Goal: Task Accomplishment & Management: Manage account settings

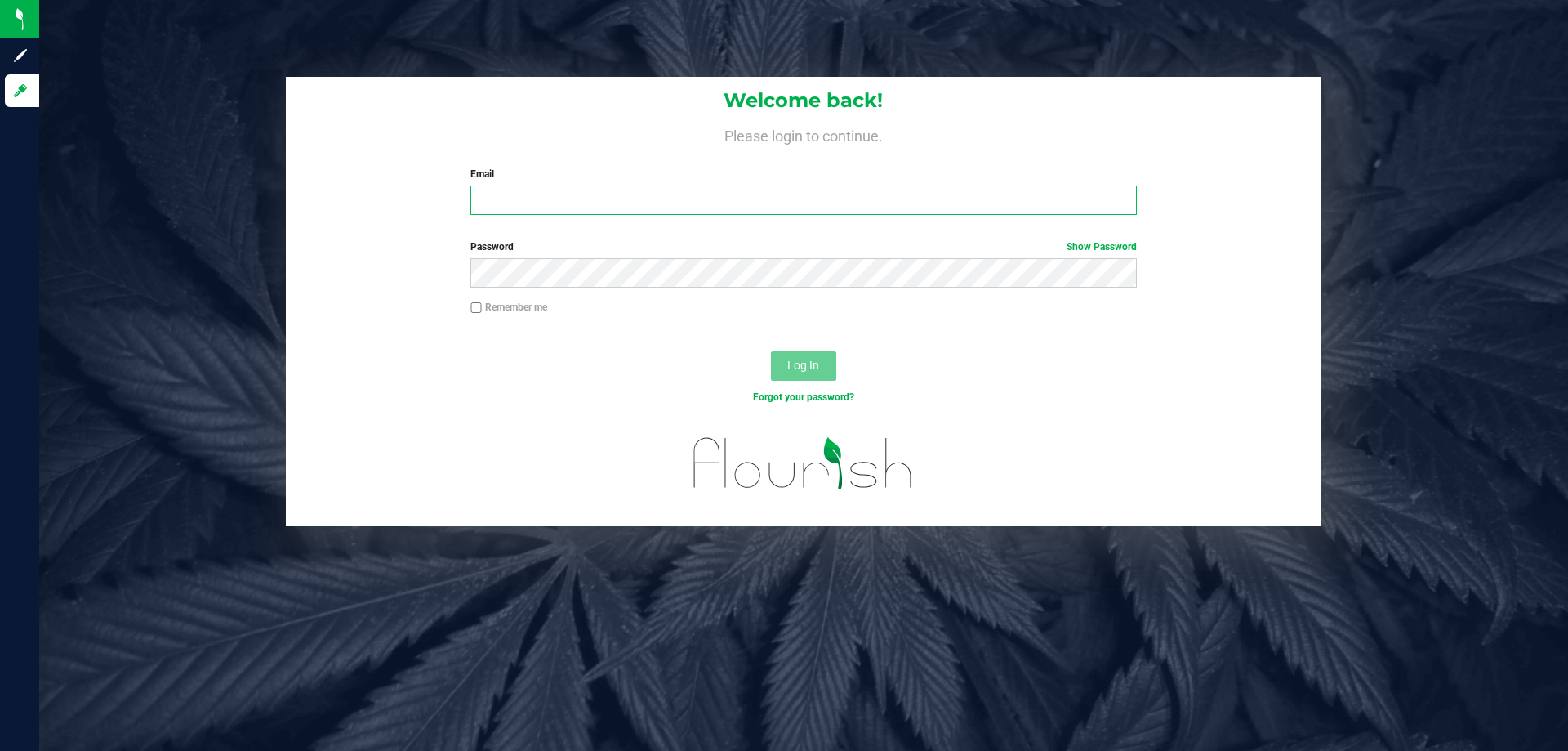
click at [800, 192] on input "Email" at bounding box center [803, 200] width 666 height 29
type input "[EMAIL_ADDRESS][DOMAIN_NAME]"
click at [771, 351] on button "Log In" at bounding box center [803, 366] width 65 height 29
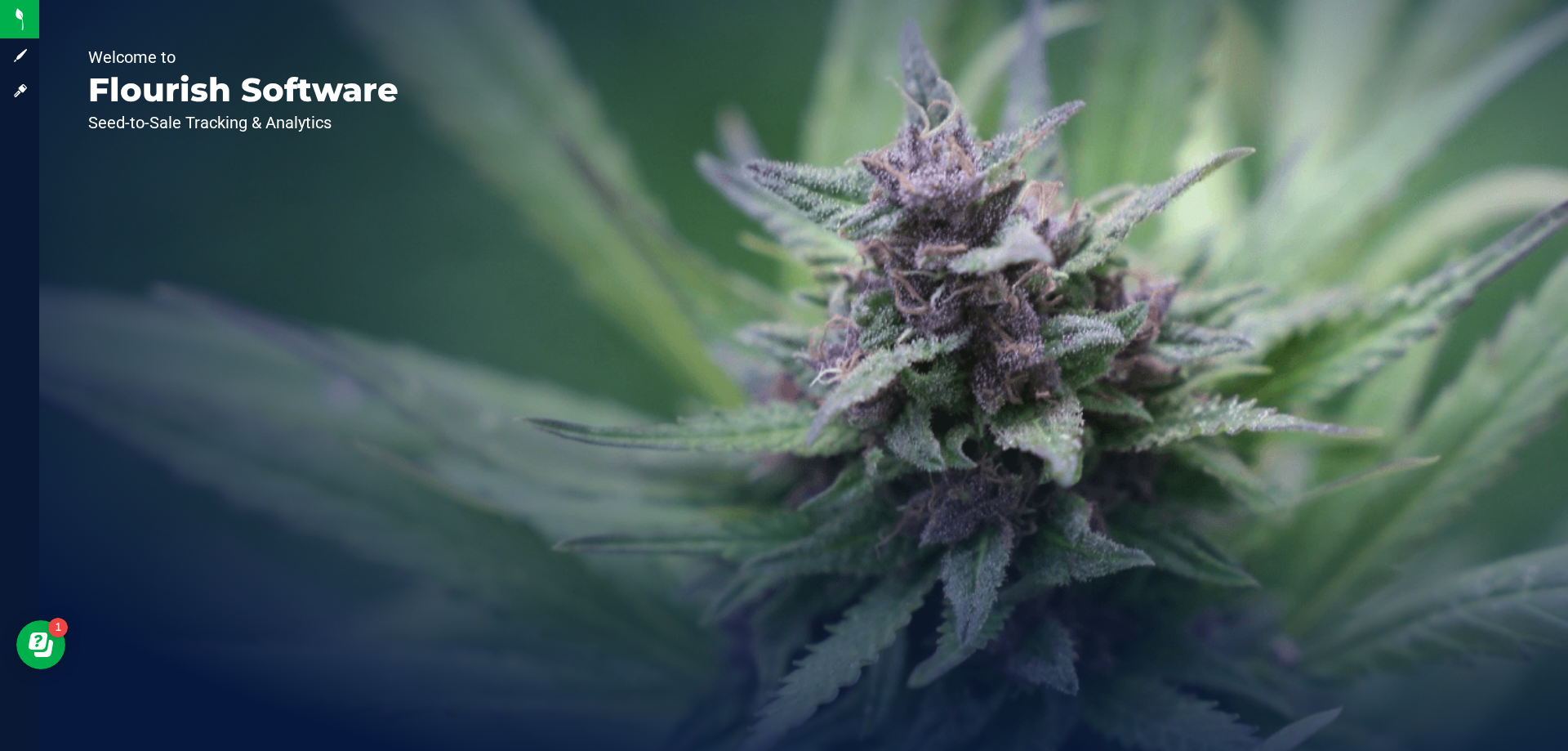
click at [232, 109] on div "Welcome to Flourish Software Seed-to-Sale Tracking & Analytics" at bounding box center [244, 376] width 408 height 751
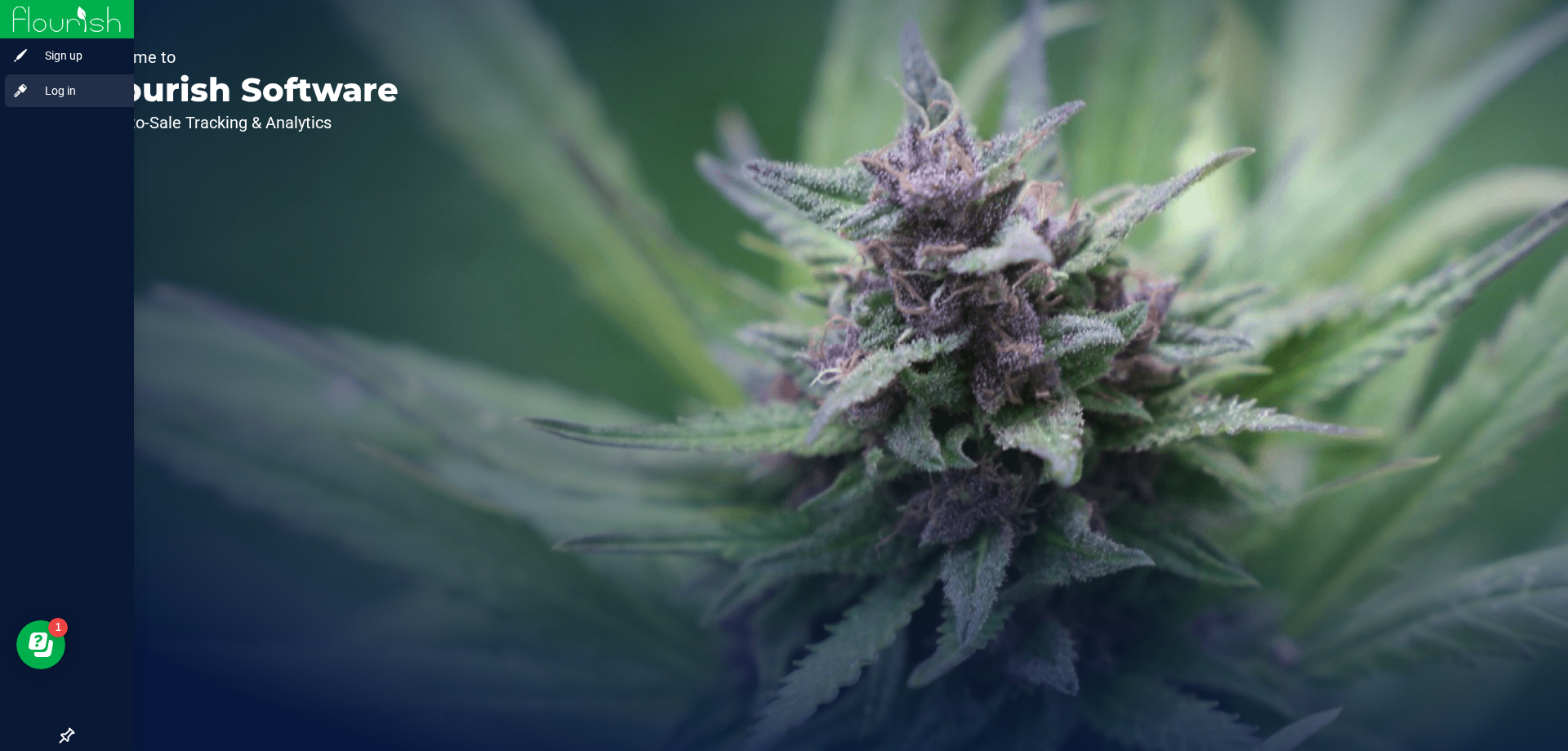
click at [71, 83] on span "Log in" at bounding box center [77, 90] width 98 height 20
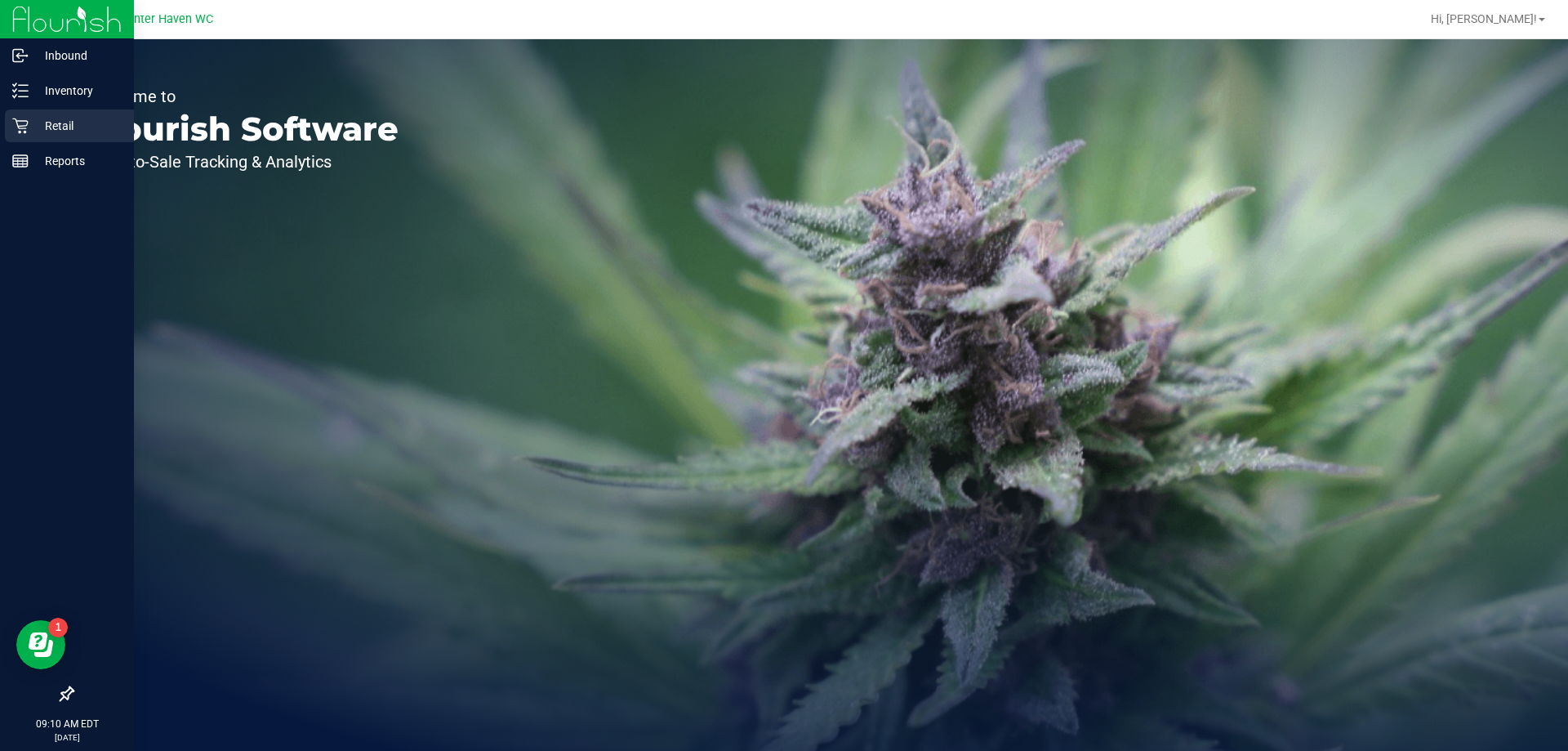
click at [23, 126] on icon at bounding box center [20, 127] width 15 height 16
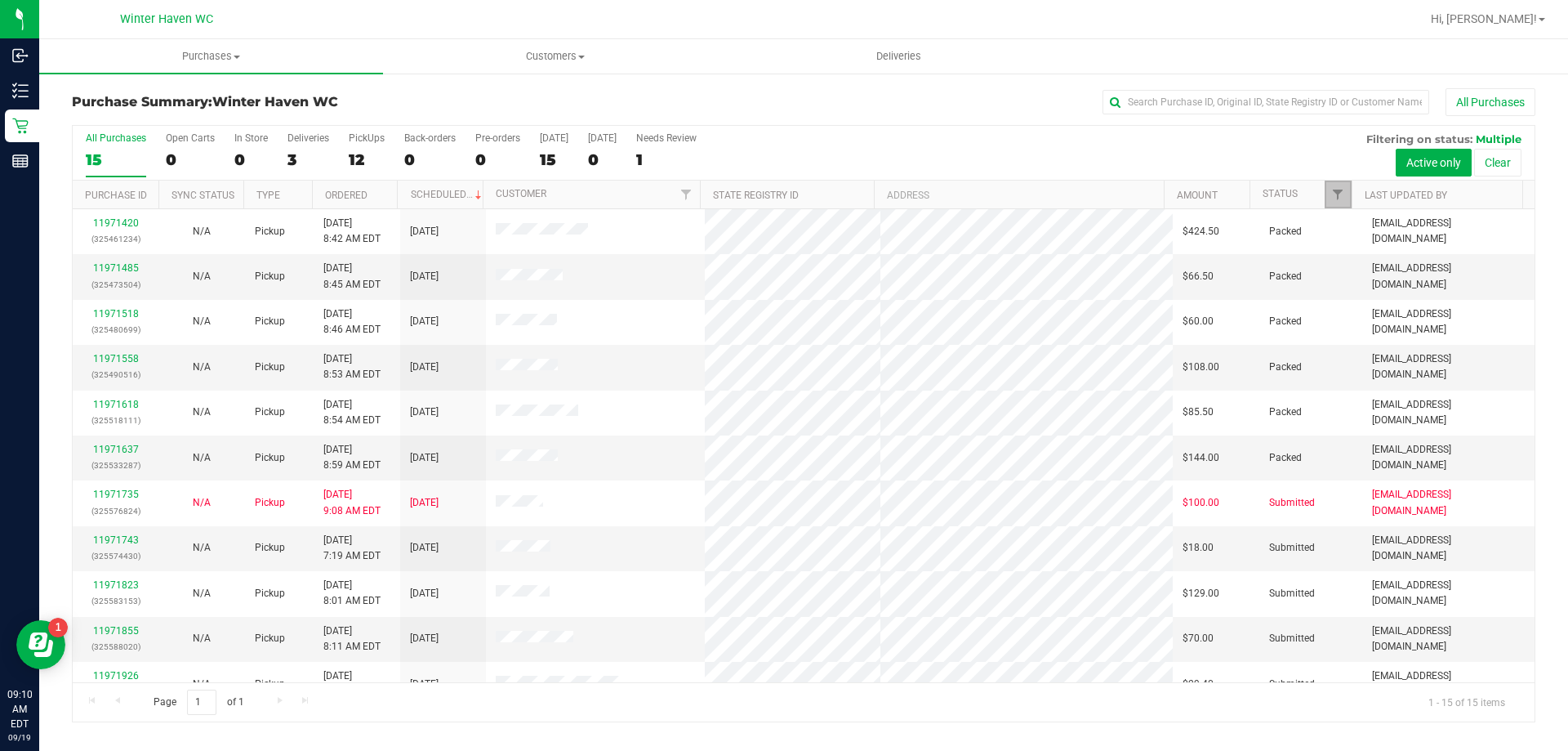
click at [1345, 195] on link "Filter" at bounding box center [1338, 195] width 27 height 28
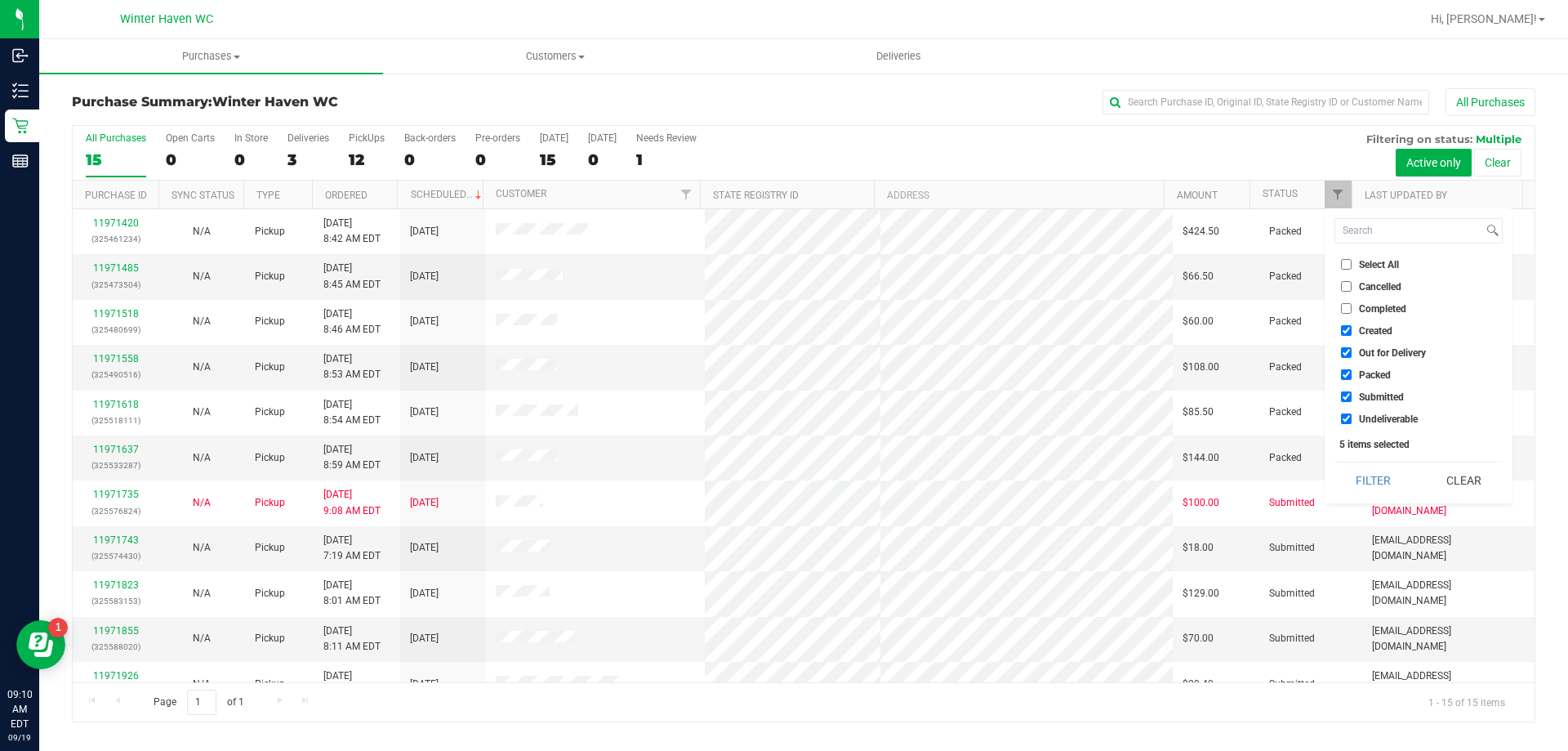
click at [1435, 476] on button "Clear" at bounding box center [1463, 481] width 78 height 36
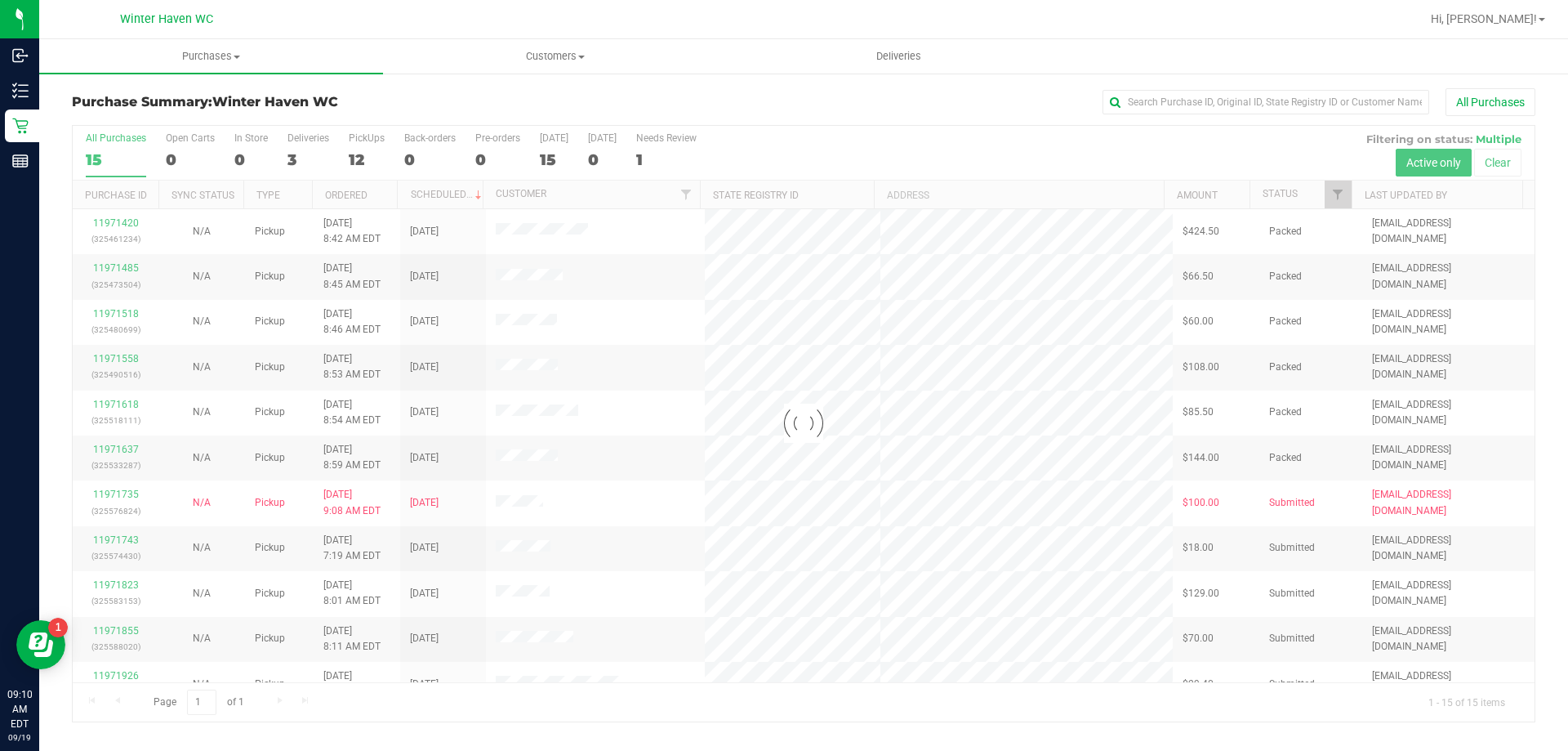
checkbox input "false"
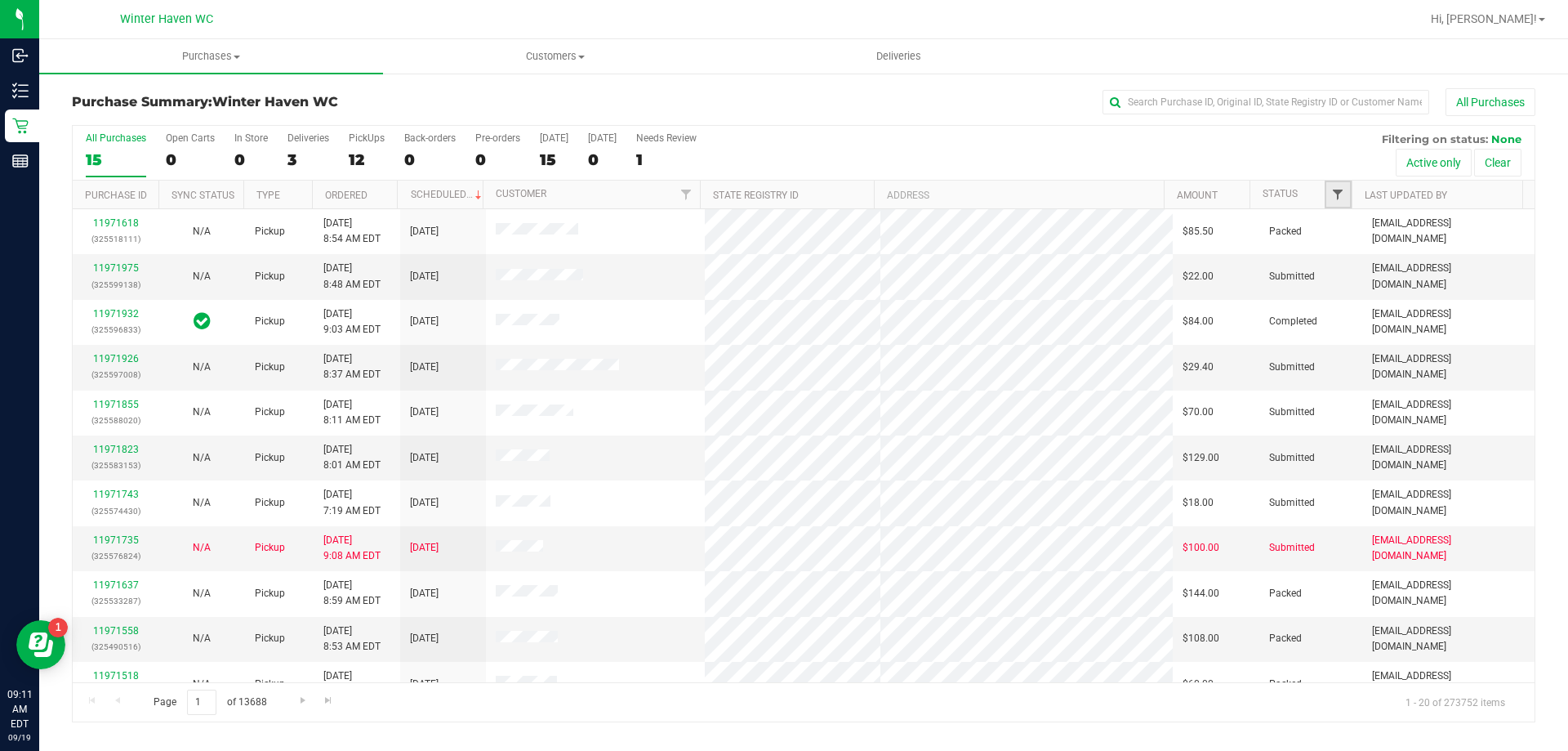
click at [1341, 192] on span "Filter" at bounding box center [1337, 194] width 13 height 13
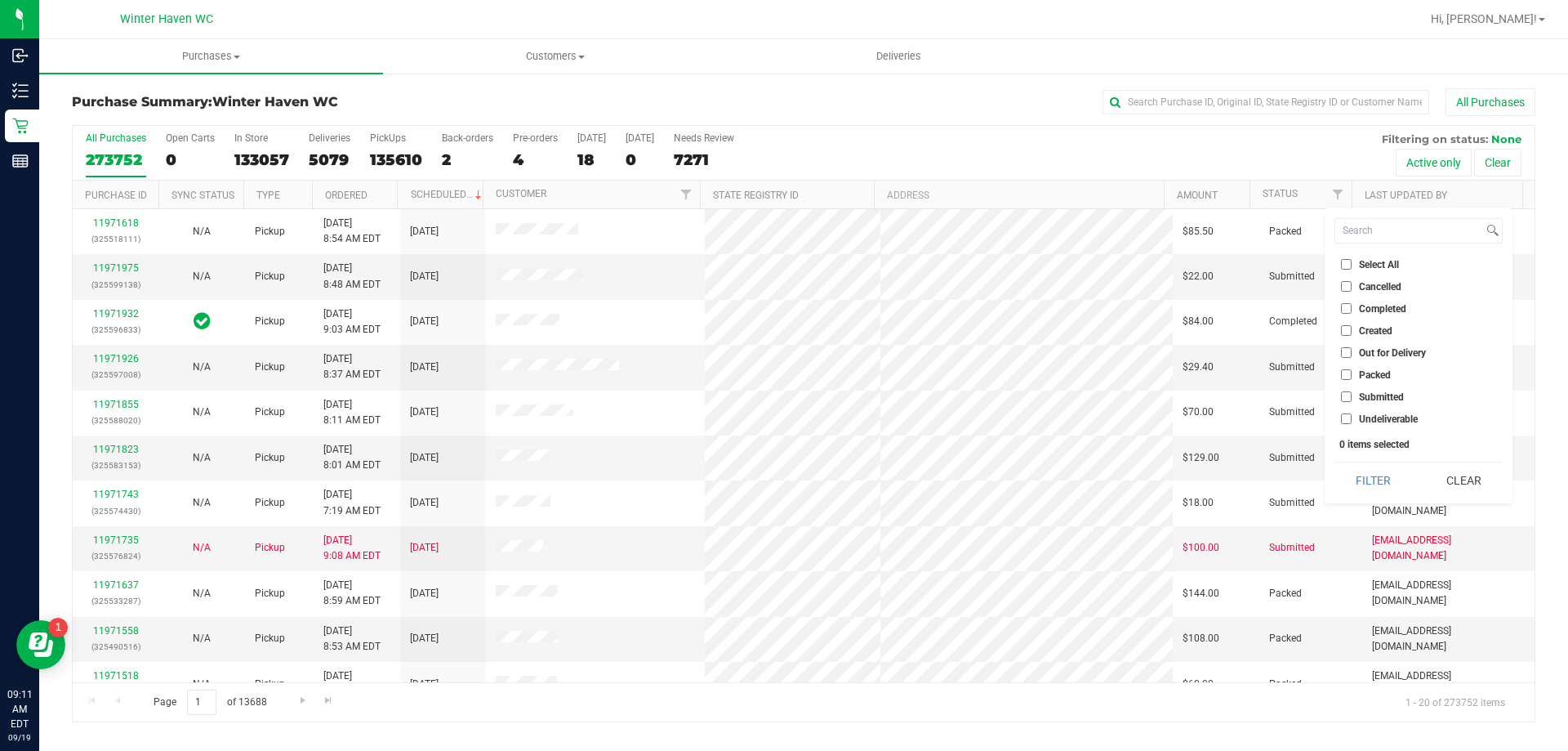
click at [1348, 398] on input "Submitted" at bounding box center [1347, 396] width 10 height 10
checkbox input "true"
click at [1356, 467] on button "Filter" at bounding box center [1373, 481] width 78 height 36
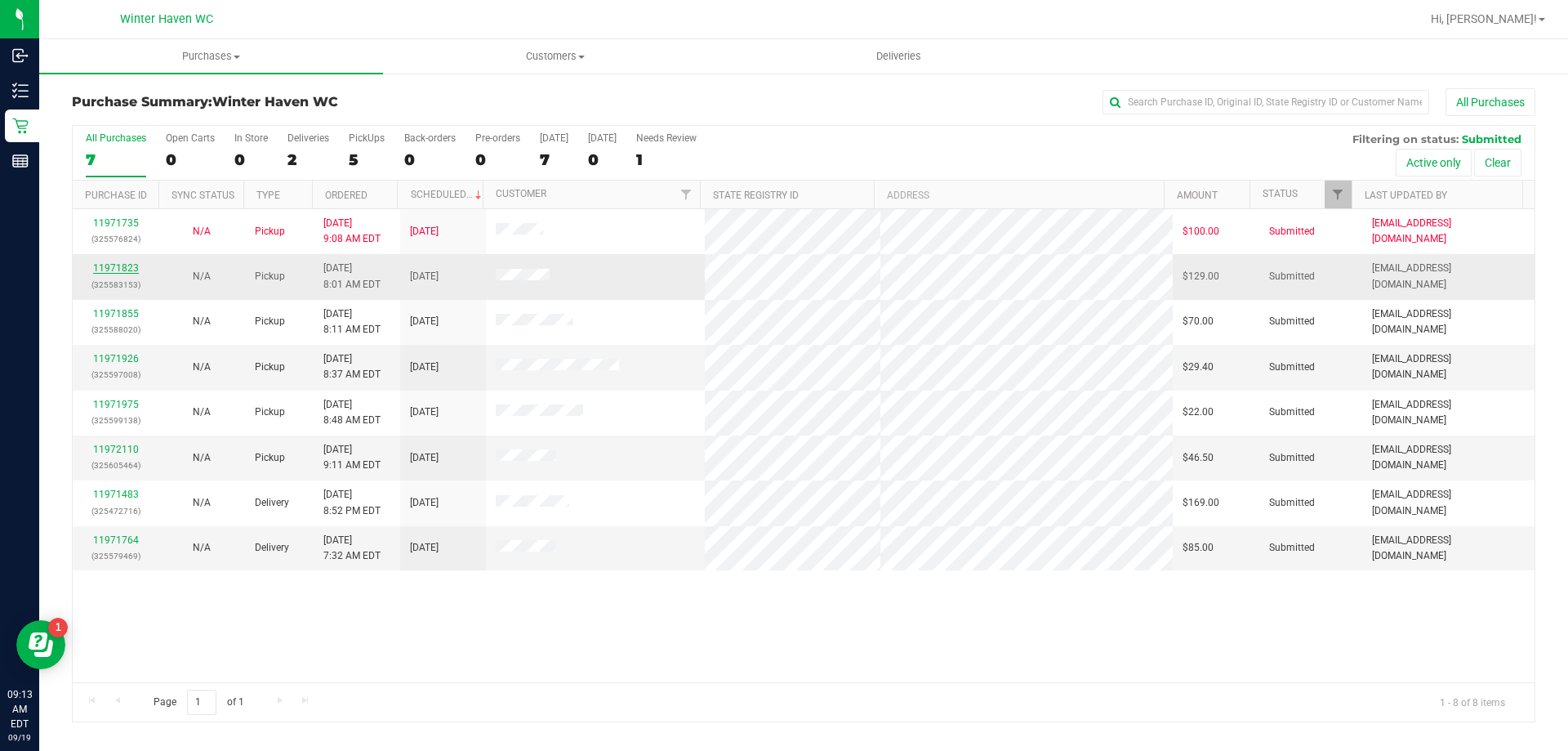
click at [111, 267] on link "11971823" at bounding box center [115, 268] width 46 height 11
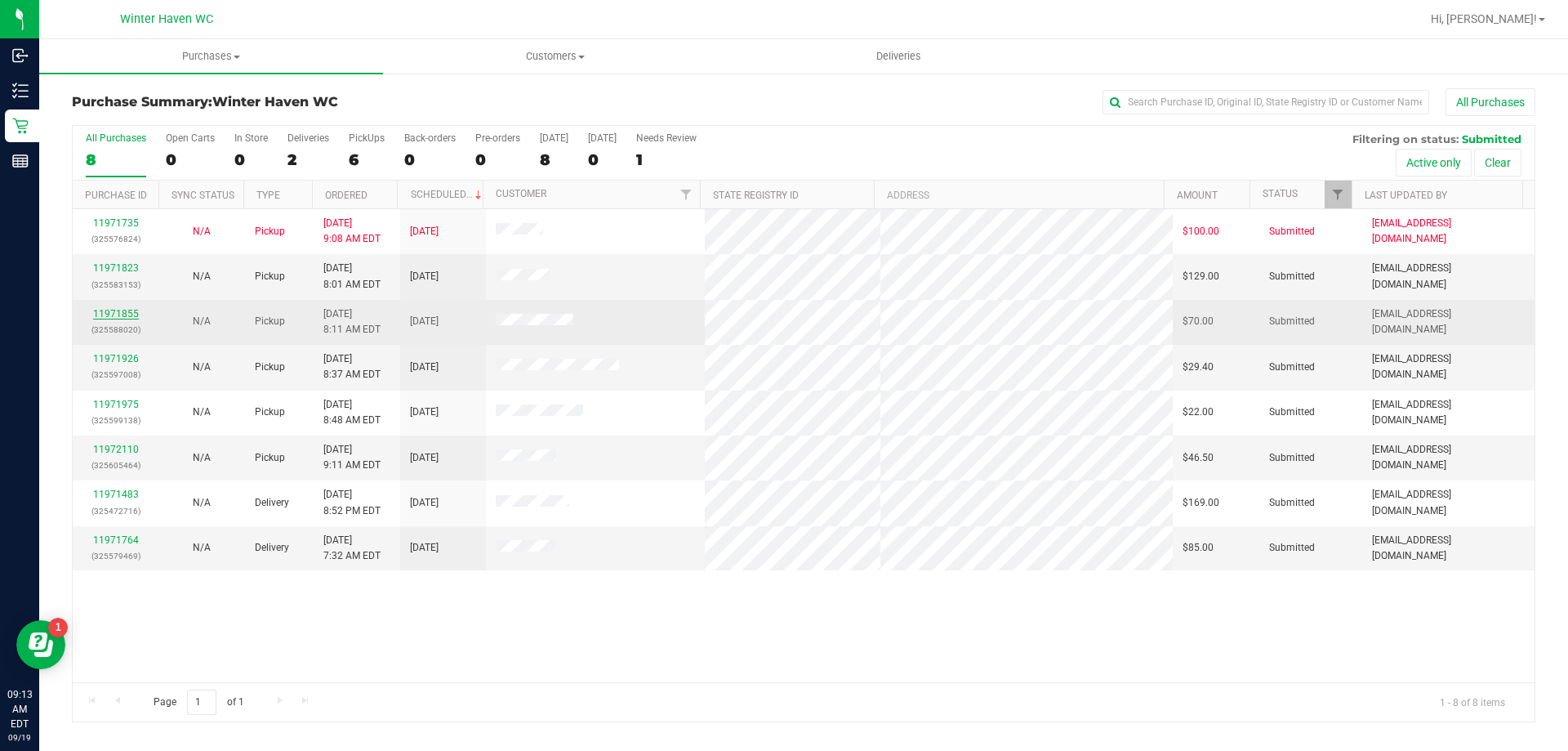
click at [132, 313] on link "11971855" at bounding box center [115, 313] width 46 height 11
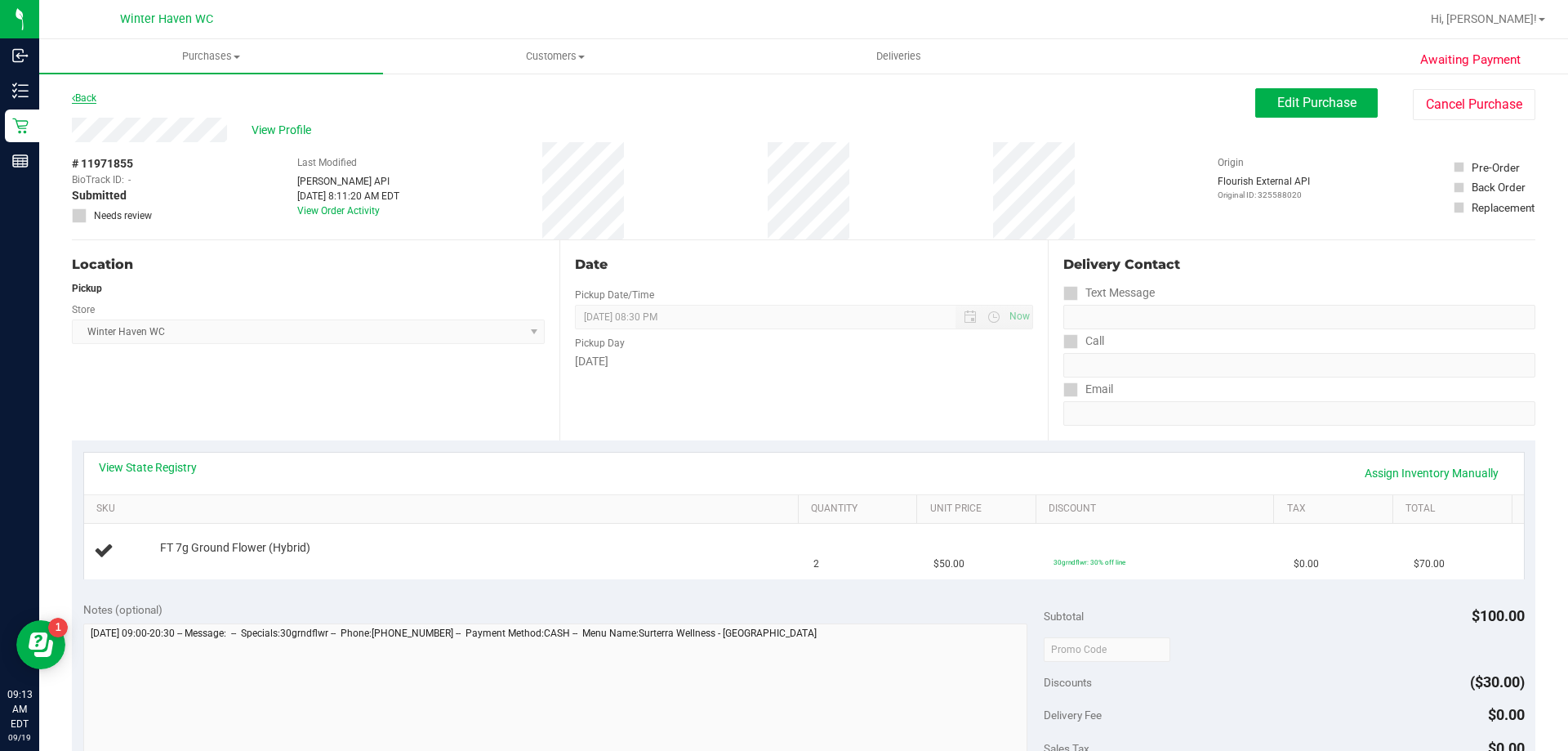
click at [96, 100] on link "Back" at bounding box center [84, 97] width 24 height 11
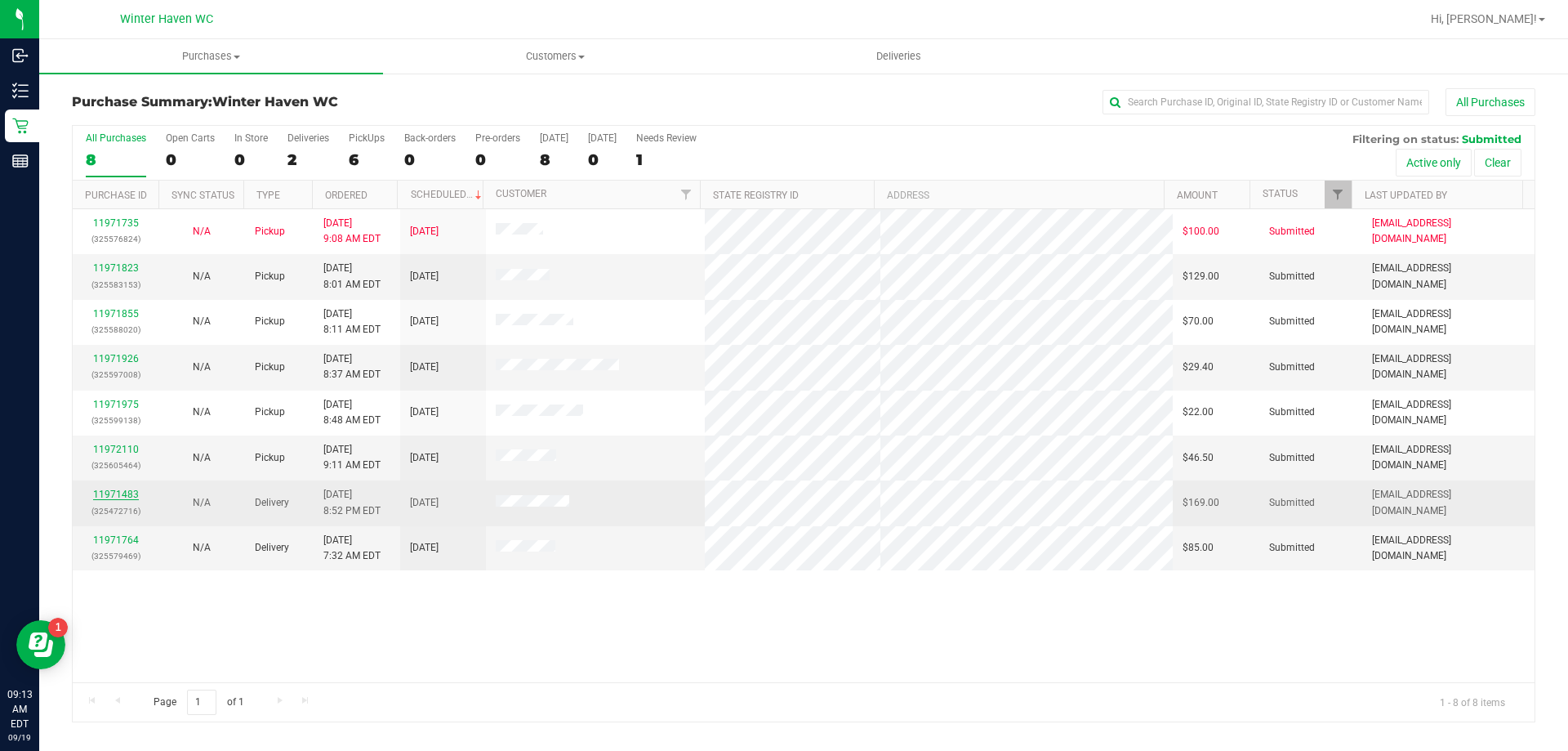
click at [117, 494] on link "11971483" at bounding box center [115, 493] width 46 height 11
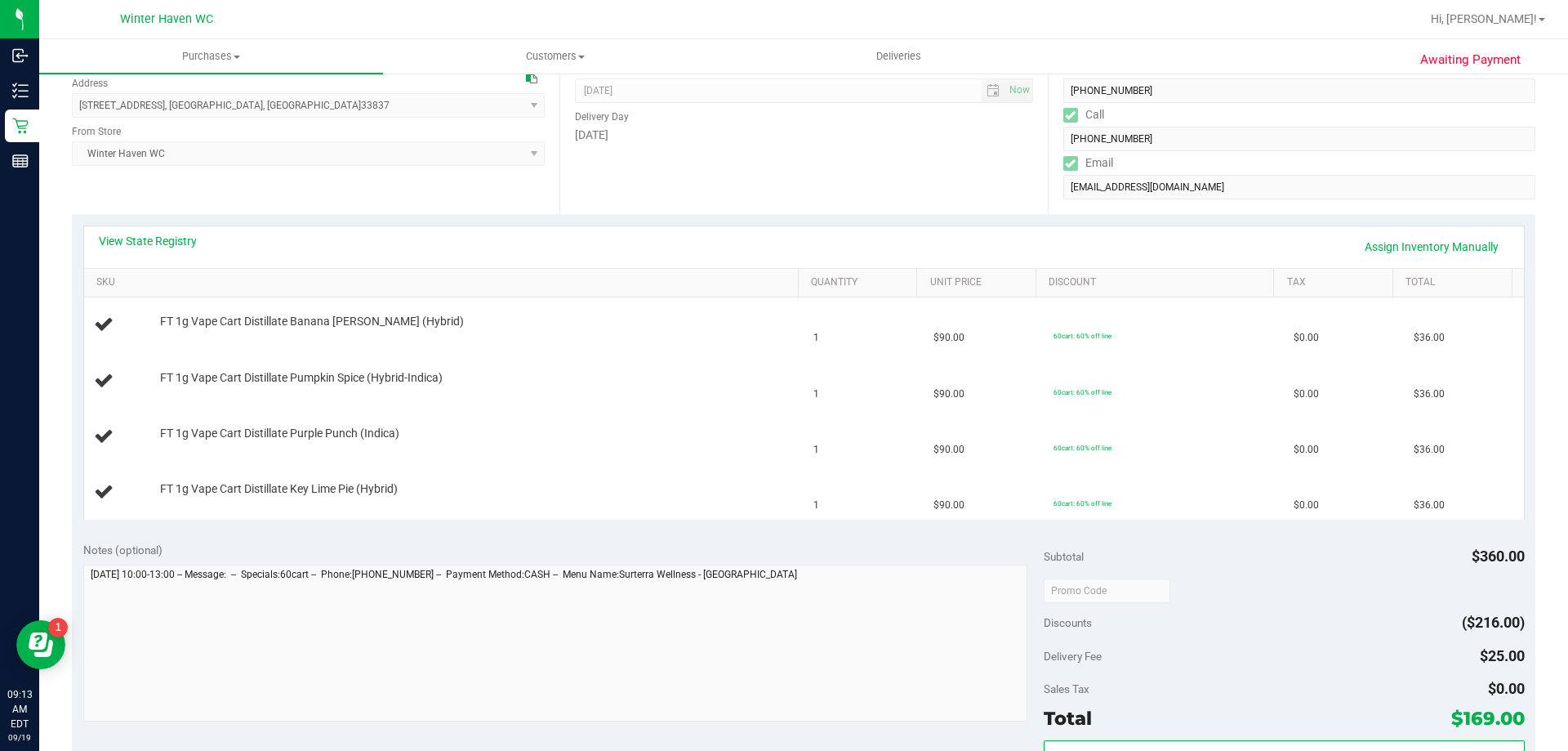
scroll to position [490, 0]
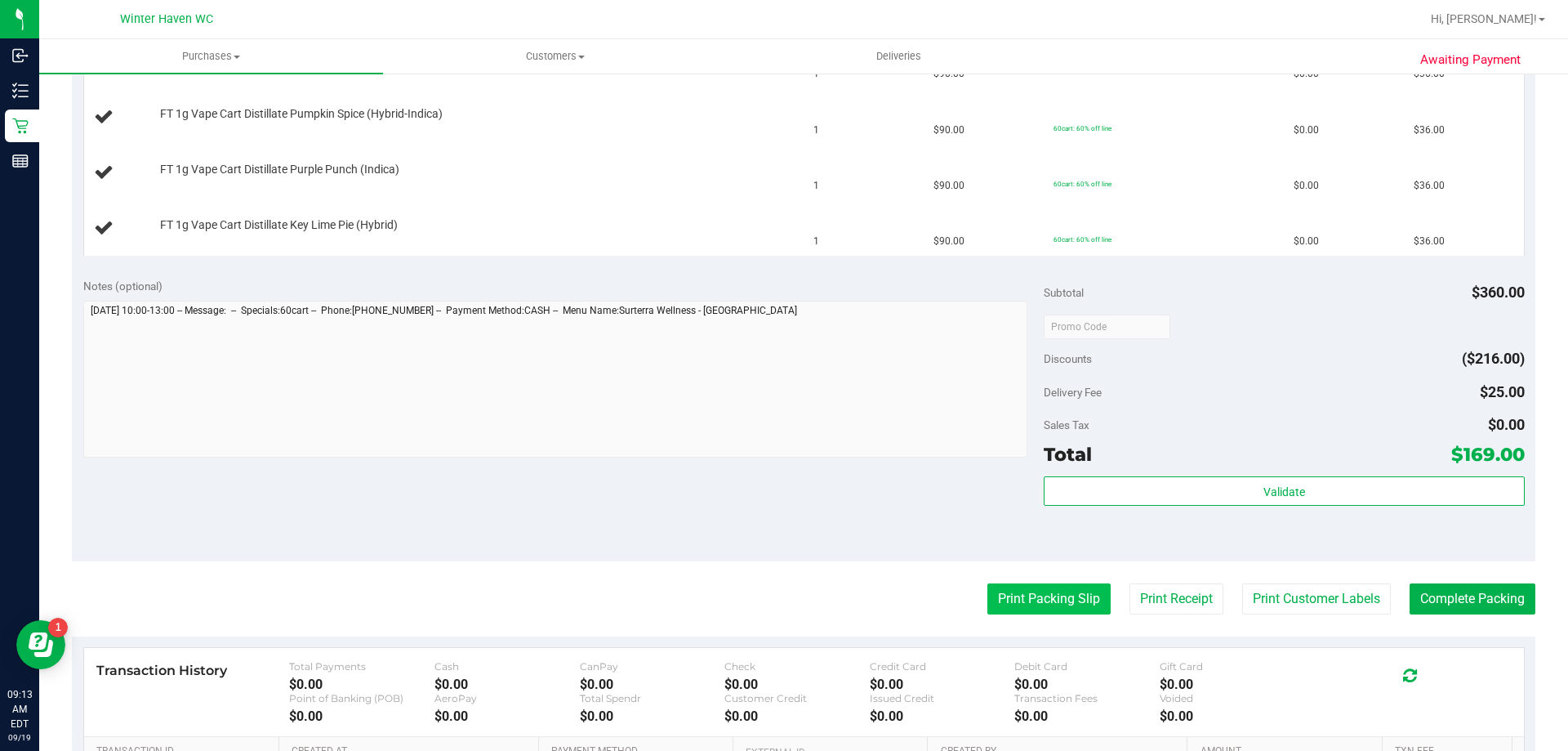
click at [1050, 599] on button "Print Packing Slip" at bounding box center [1049, 599] width 123 height 31
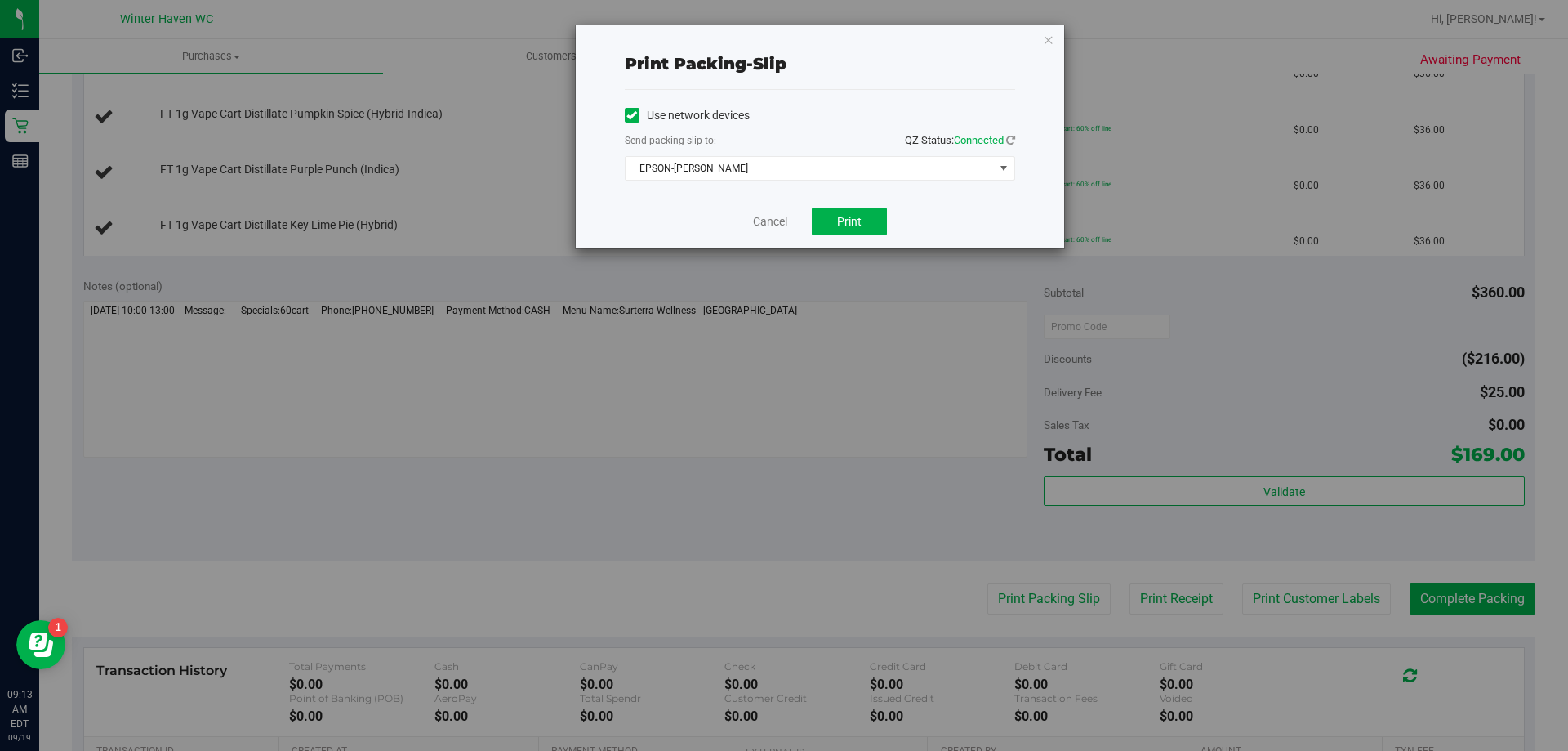
click at [883, 151] on div "Send packing-slip to: QZ Status: Connected" at bounding box center [820, 142] width 390 height 21
click at [877, 171] on span "EPSON-[PERSON_NAME]" at bounding box center [810, 168] width 369 height 23
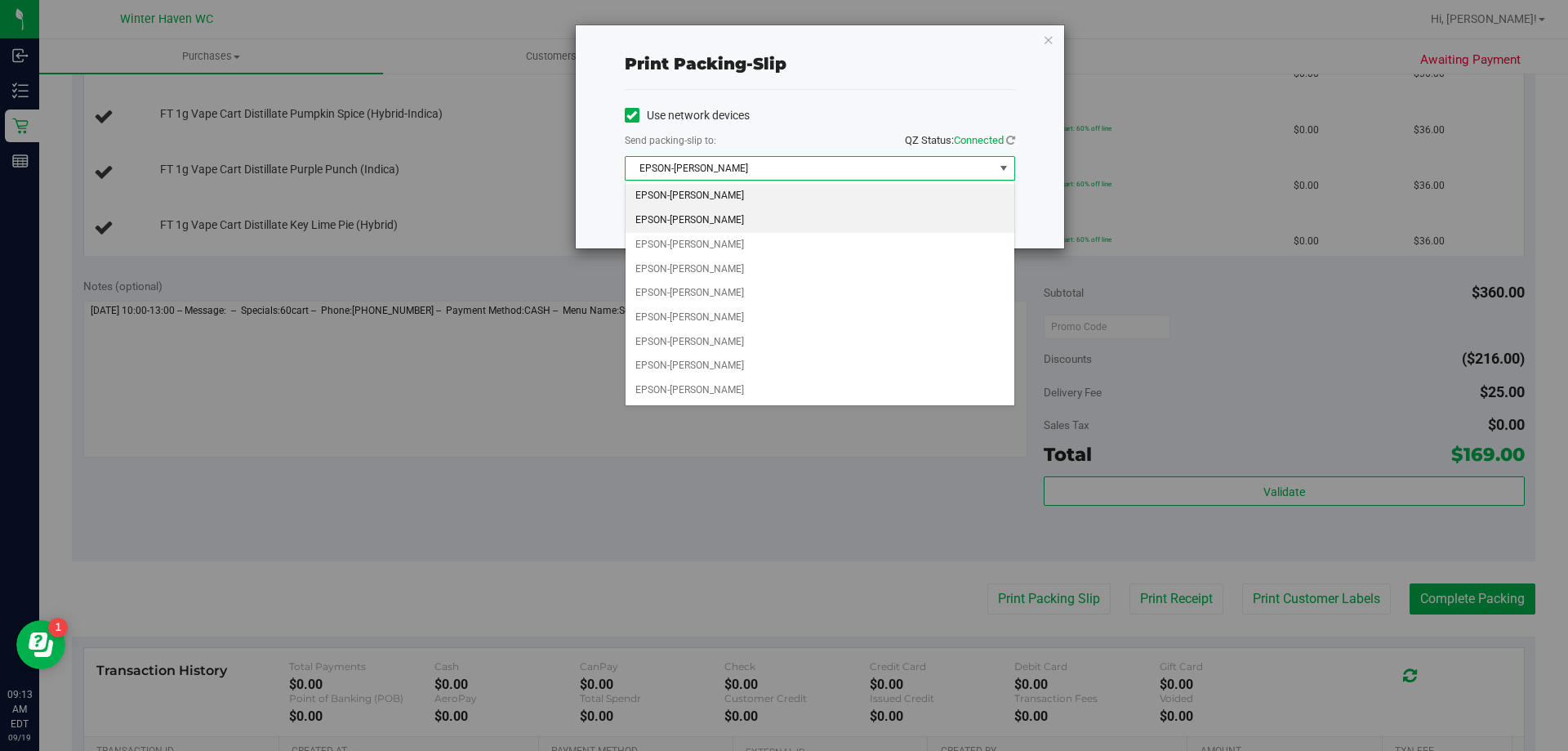
click at [791, 214] on li "EPSON-[PERSON_NAME]" at bounding box center [821, 220] width 389 height 24
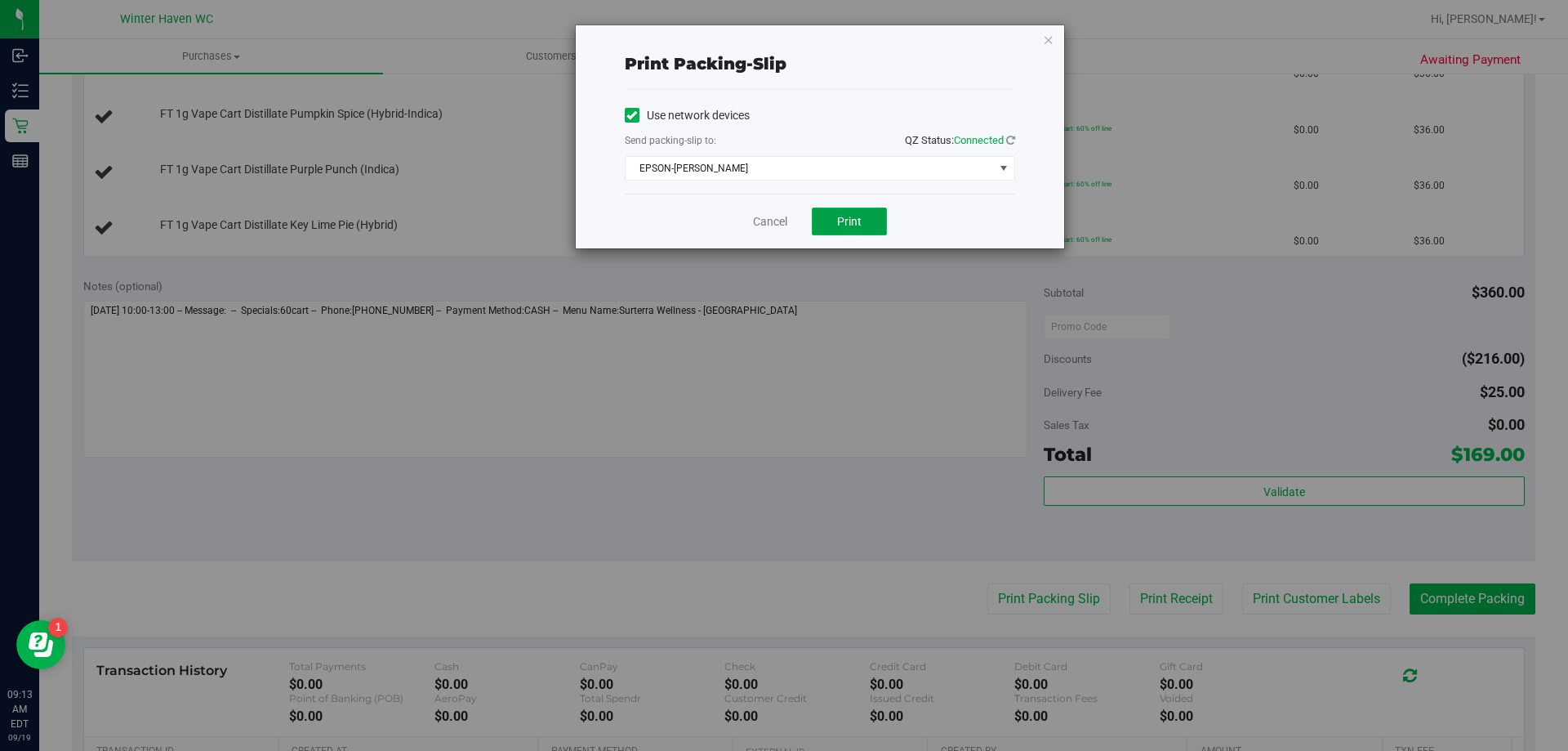
click at [856, 210] on button "Print" at bounding box center [849, 221] width 75 height 28
click at [769, 231] on div "Cancel Print" at bounding box center [820, 221] width 390 height 55
click at [769, 227] on link "Cancel" at bounding box center [771, 222] width 34 height 17
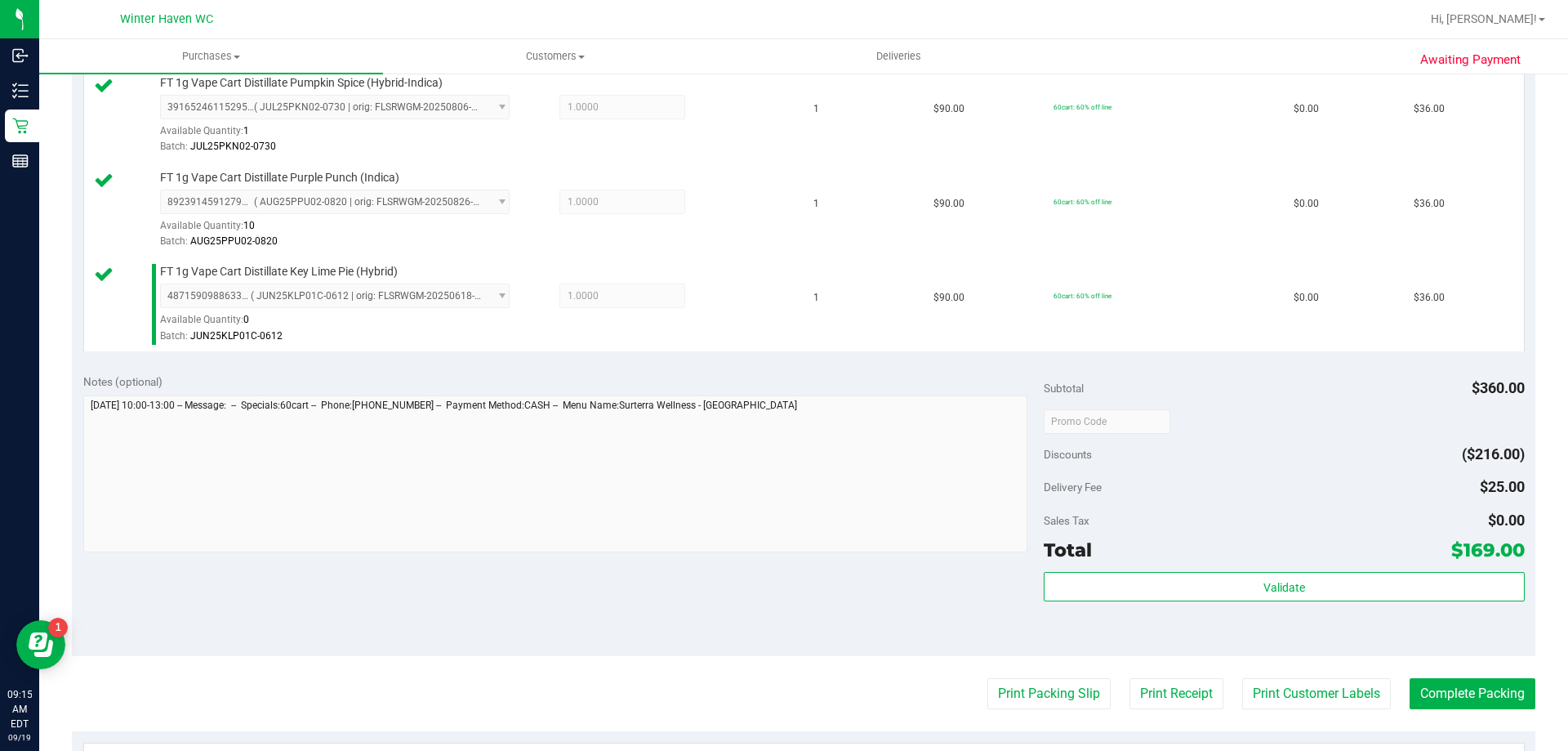
scroll to position [868, 0]
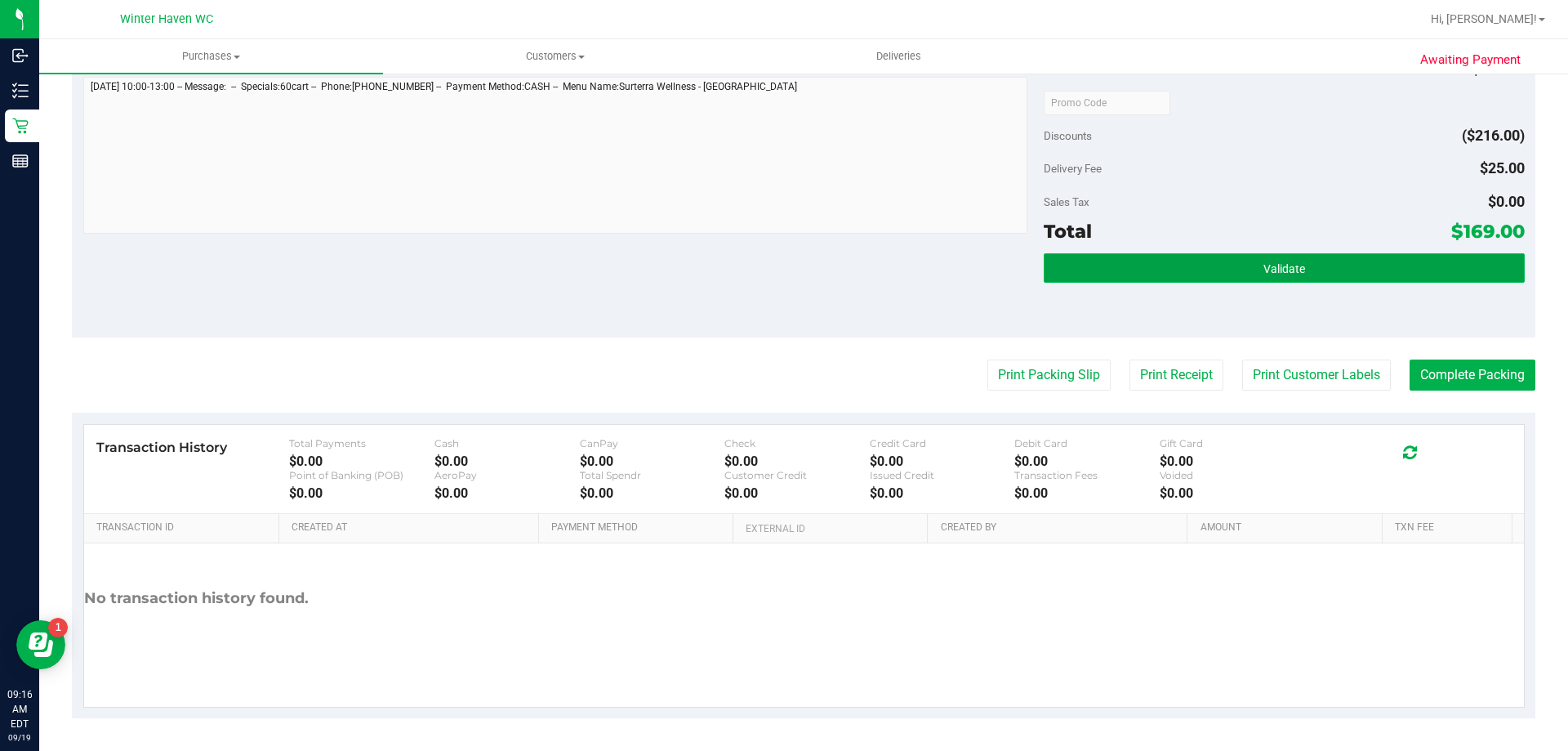
click at [1137, 281] on button "Validate" at bounding box center [1284, 268] width 480 height 29
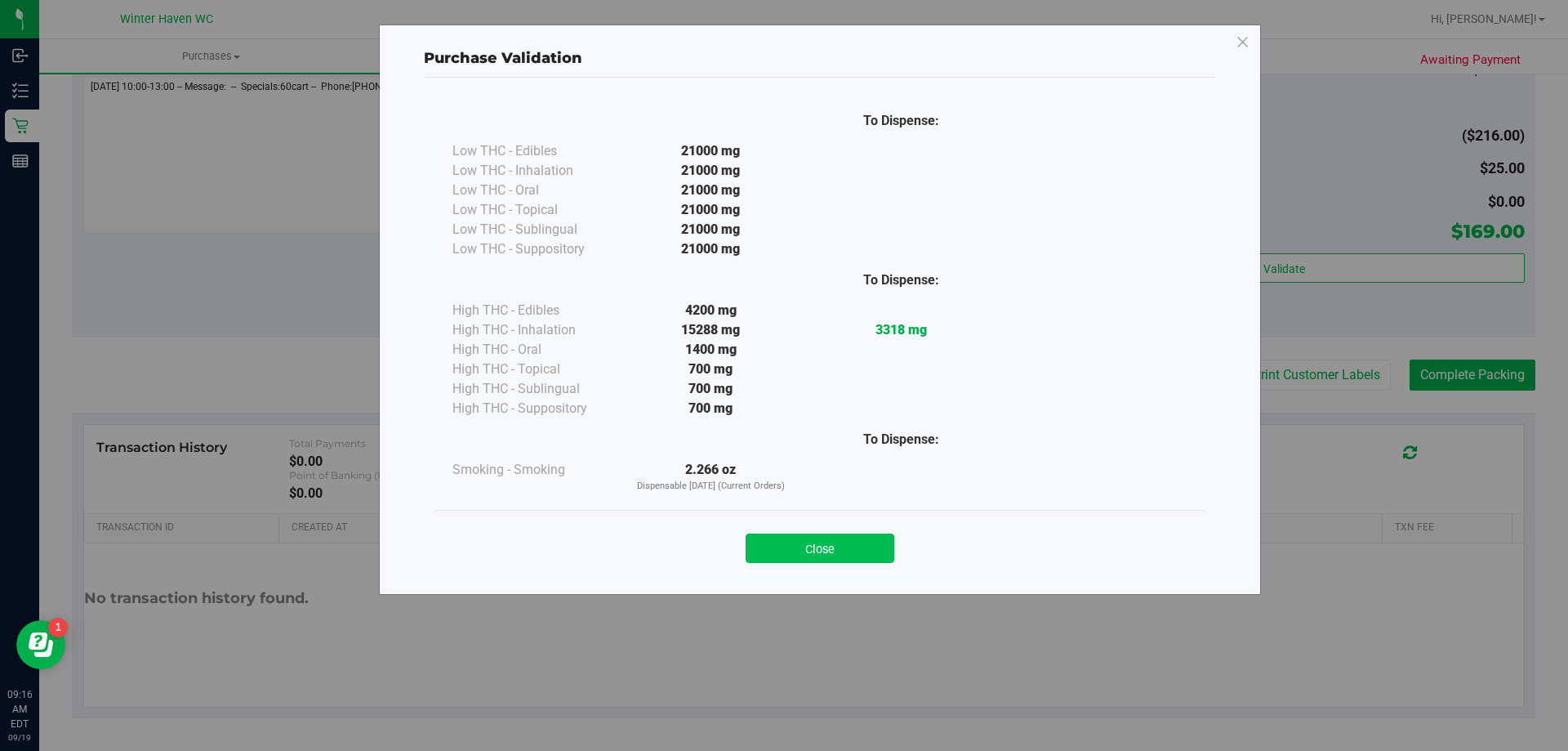
click at [858, 542] on button "Close" at bounding box center [820, 548] width 149 height 29
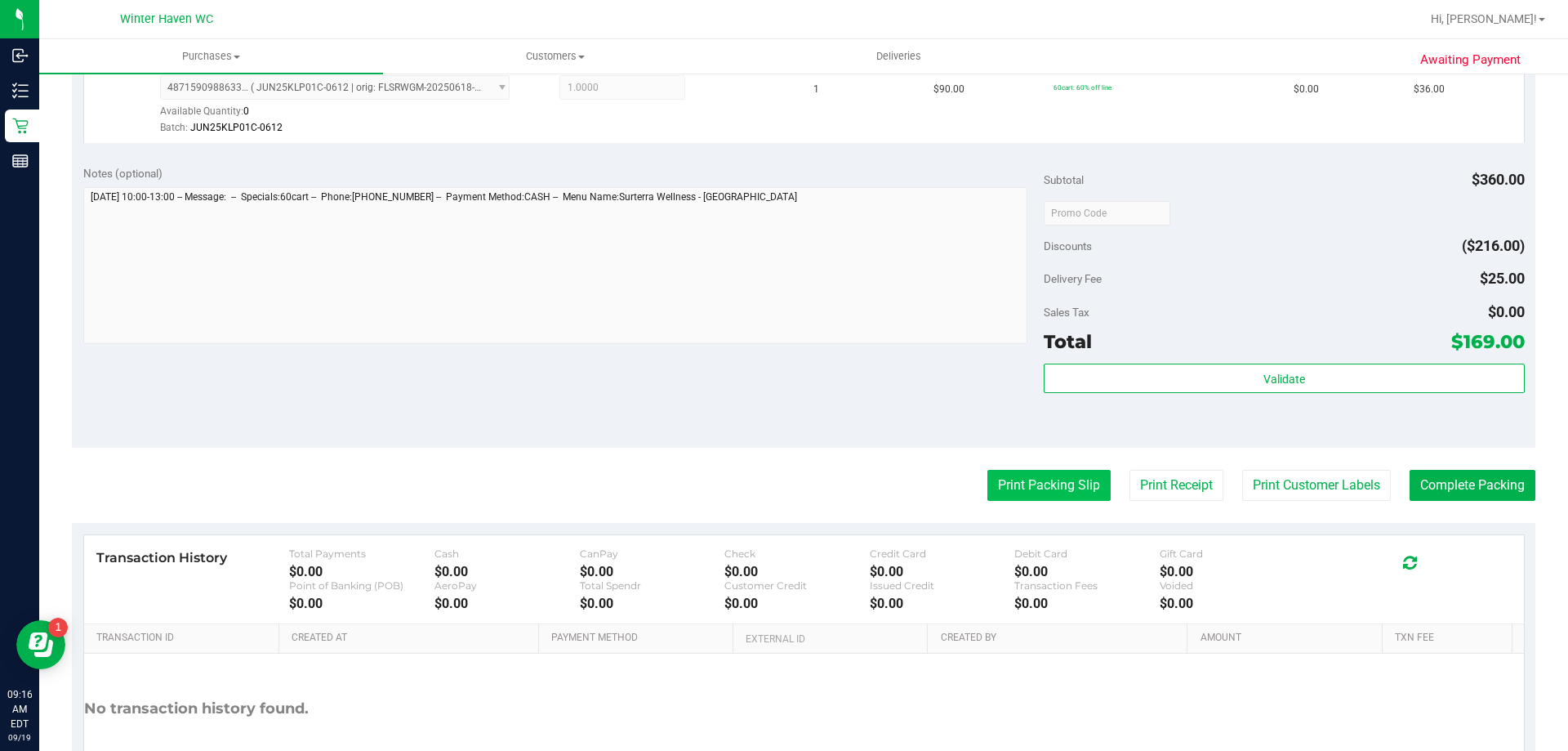
scroll to position [624, 0]
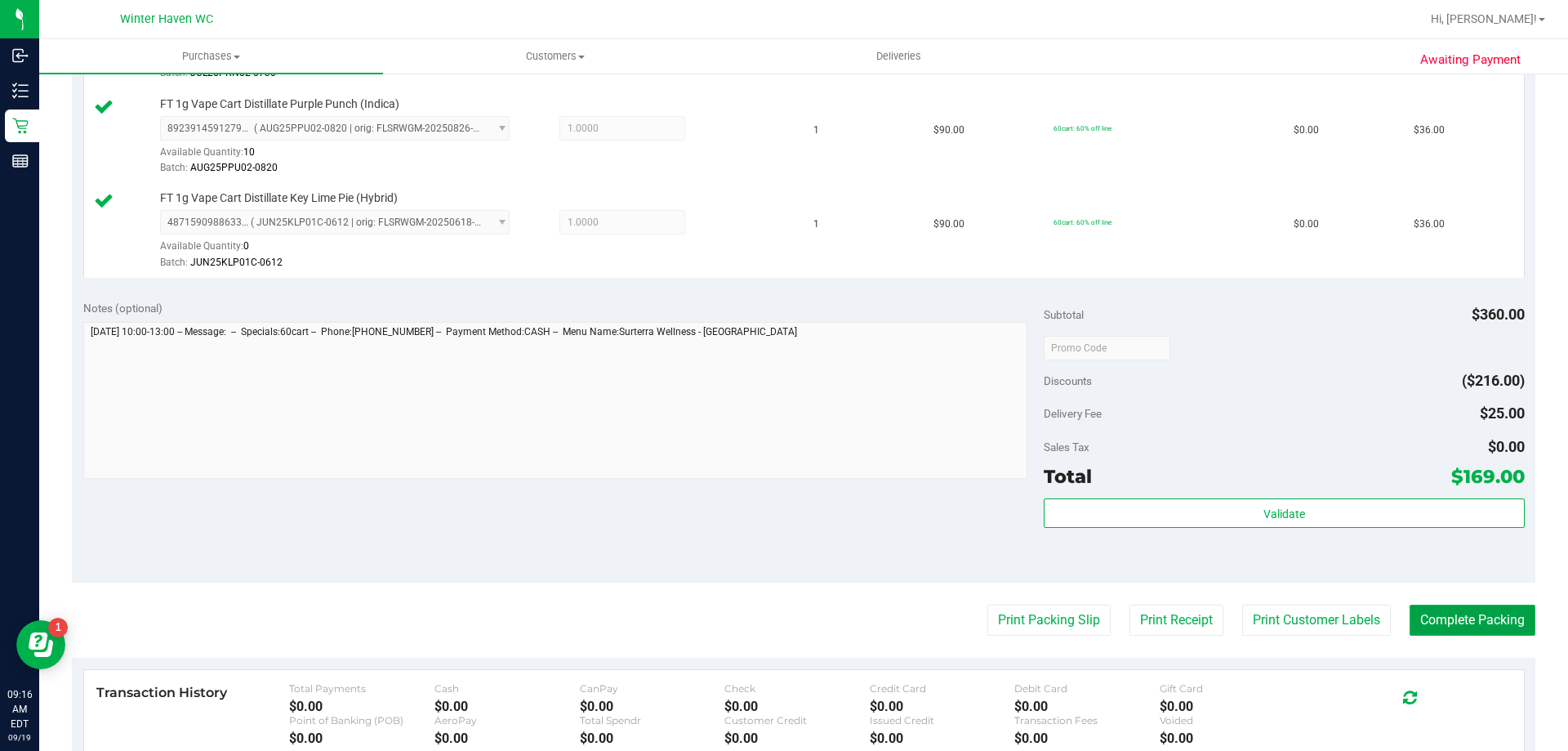
click at [1445, 630] on button "Complete Packing" at bounding box center [1472, 620] width 126 height 31
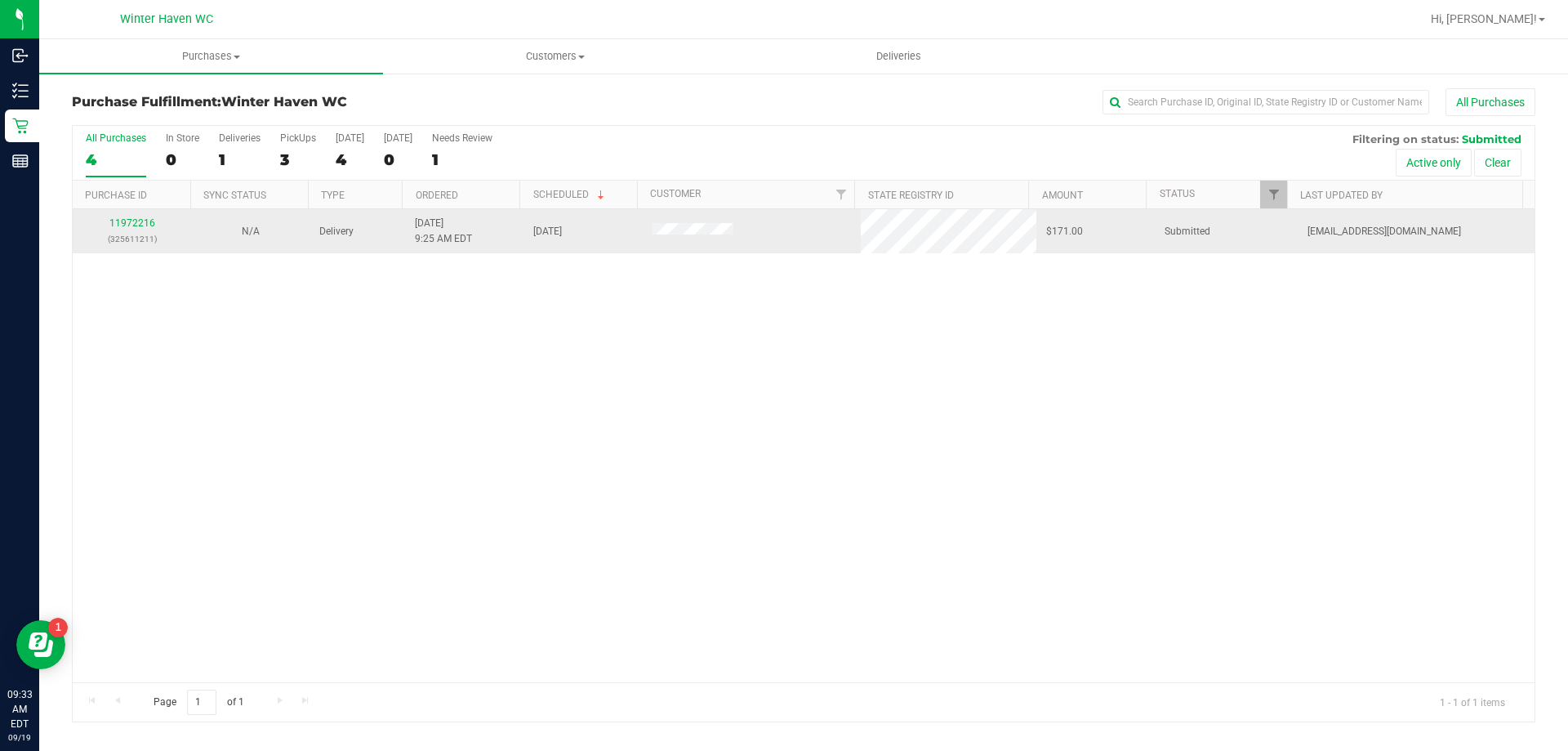
click at [122, 210] on td "11972216 (325611211)" at bounding box center [132, 231] width 119 height 44
click at [123, 222] on link "11972216" at bounding box center [132, 222] width 46 height 11
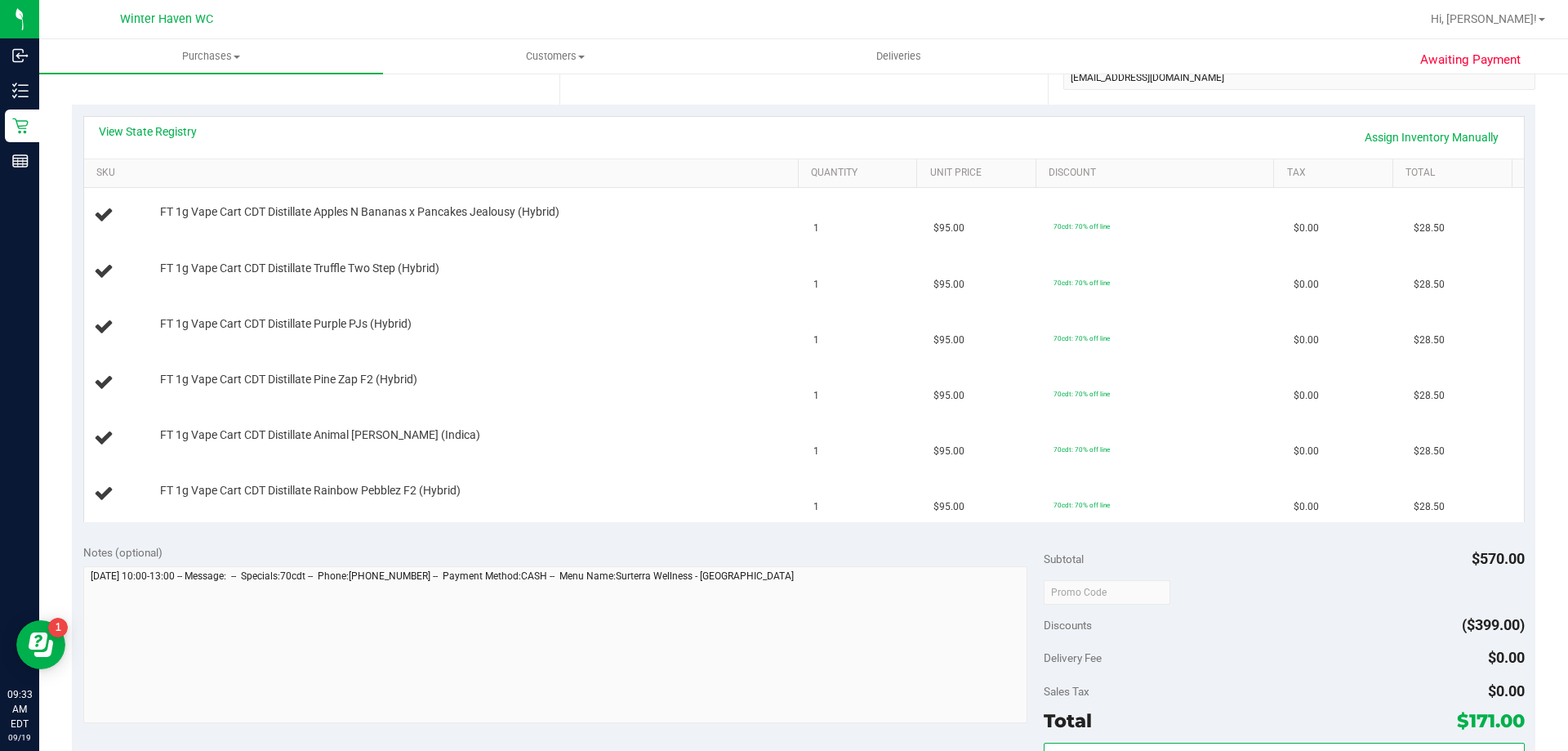
scroll to position [735, 0]
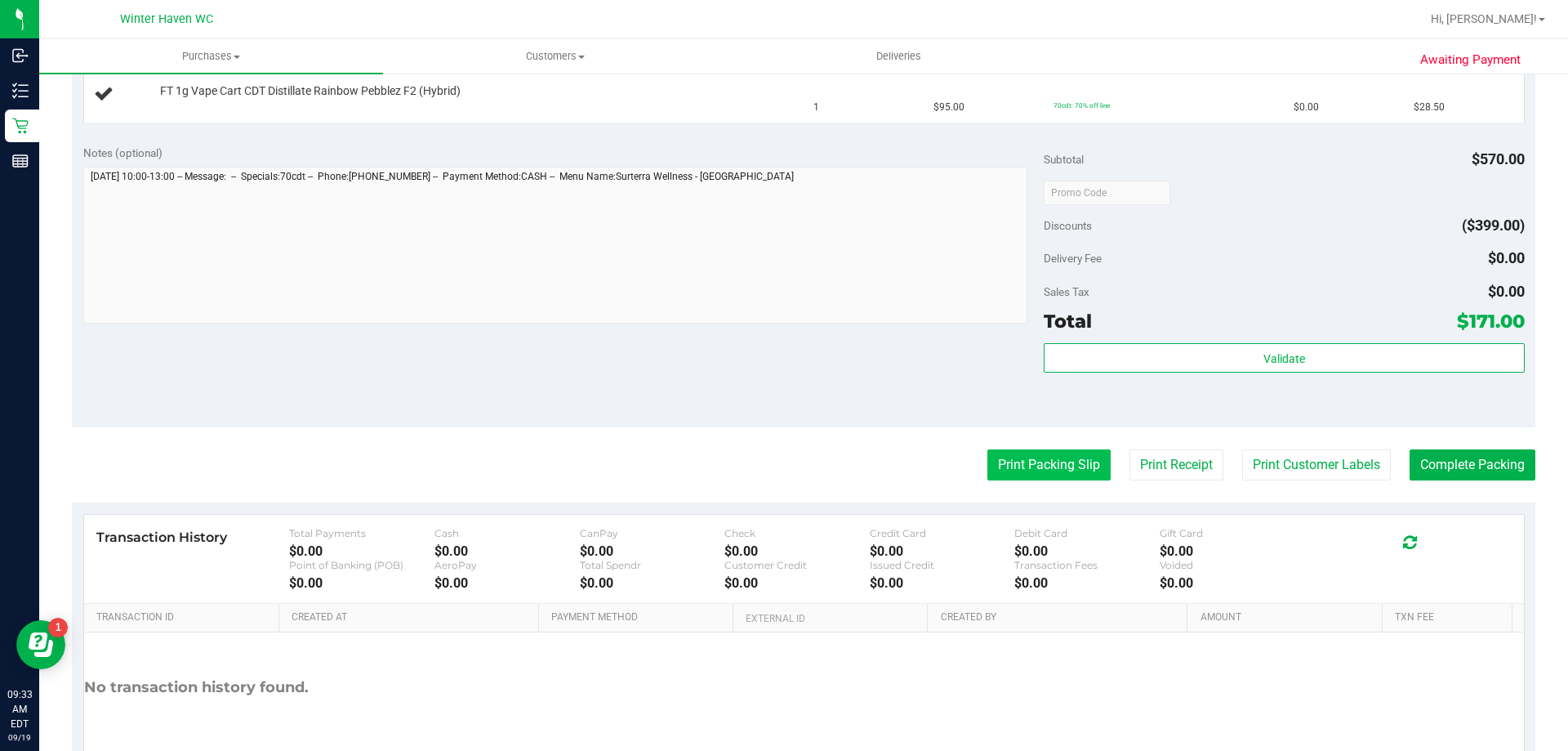
click at [1076, 475] on button "Print Packing Slip" at bounding box center [1049, 465] width 123 height 31
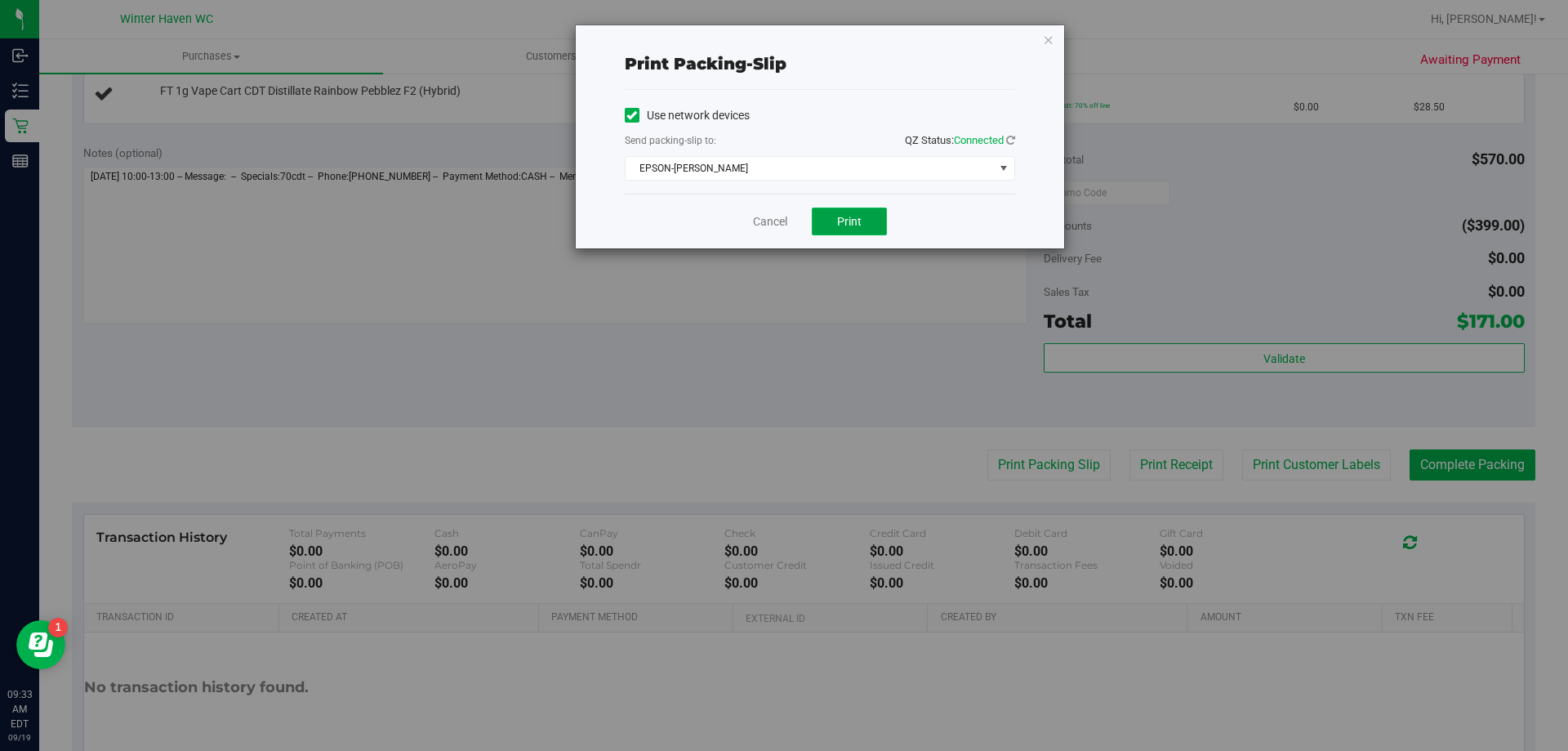
click at [848, 219] on span "Print" at bounding box center [849, 220] width 24 height 13
click at [764, 227] on link "Cancel" at bounding box center [771, 222] width 34 height 17
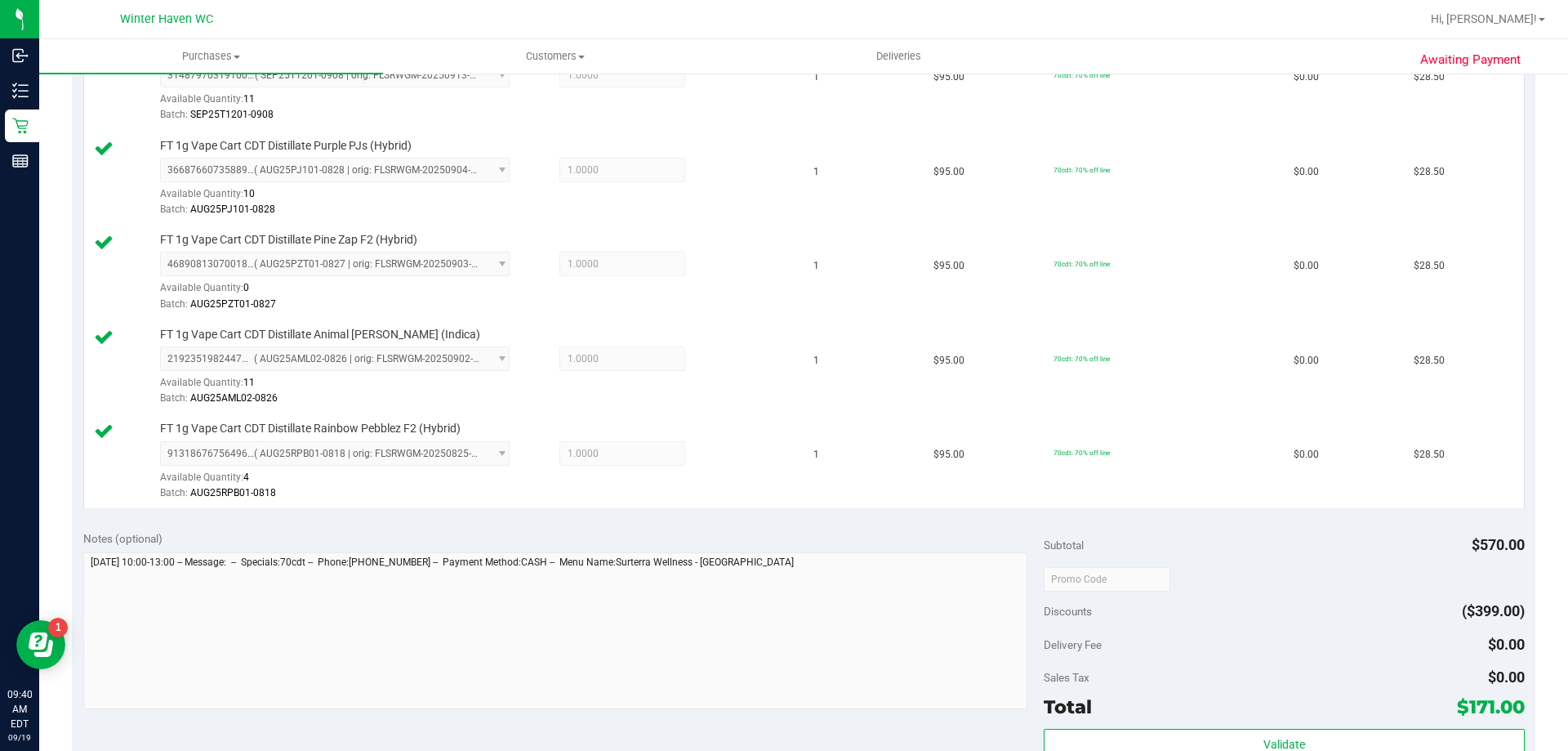
scroll to position [817, 0]
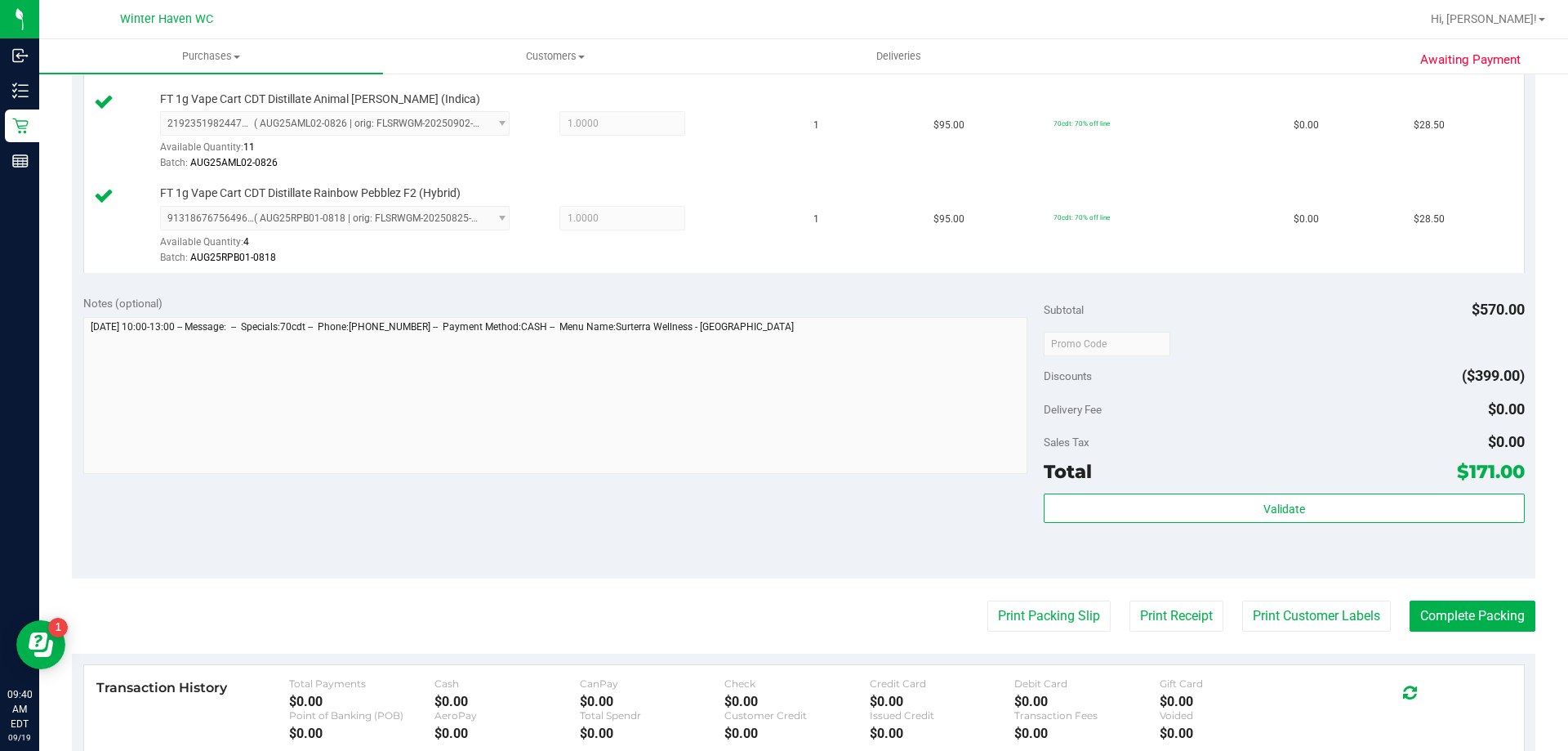
click at [1152, 484] on div "Total $171.00" at bounding box center [1284, 471] width 480 height 29
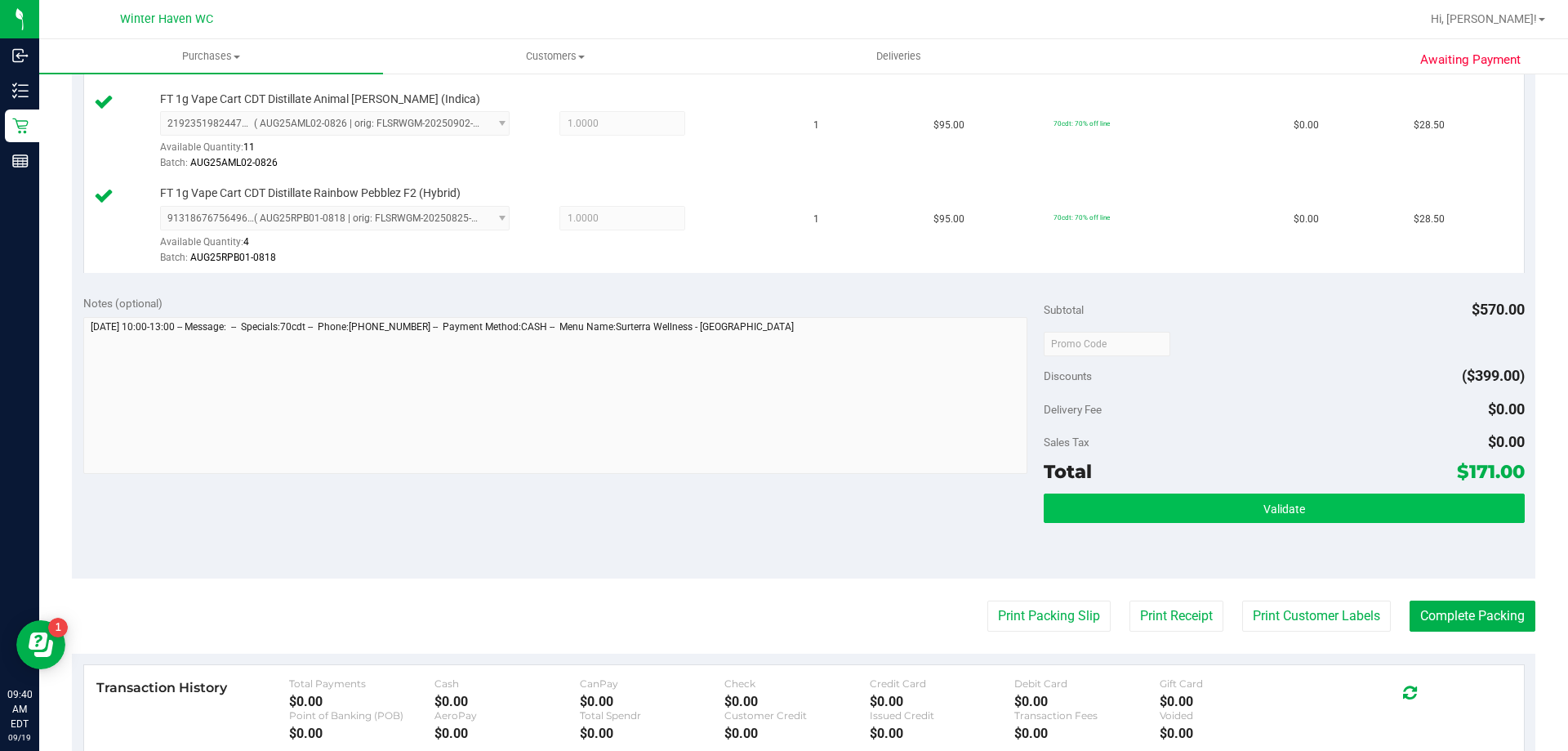
click at [1150, 494] on div "Subtotal $570.00 Discounts ($399.00) Delivery Fee $0.00 Sales Tax $0.00 Total $…" at bounding box center [1284, 431] width 480 height 272
click at [1150, 511] on button "Validate" at bounding box center [1284, 508] width 480 height 29
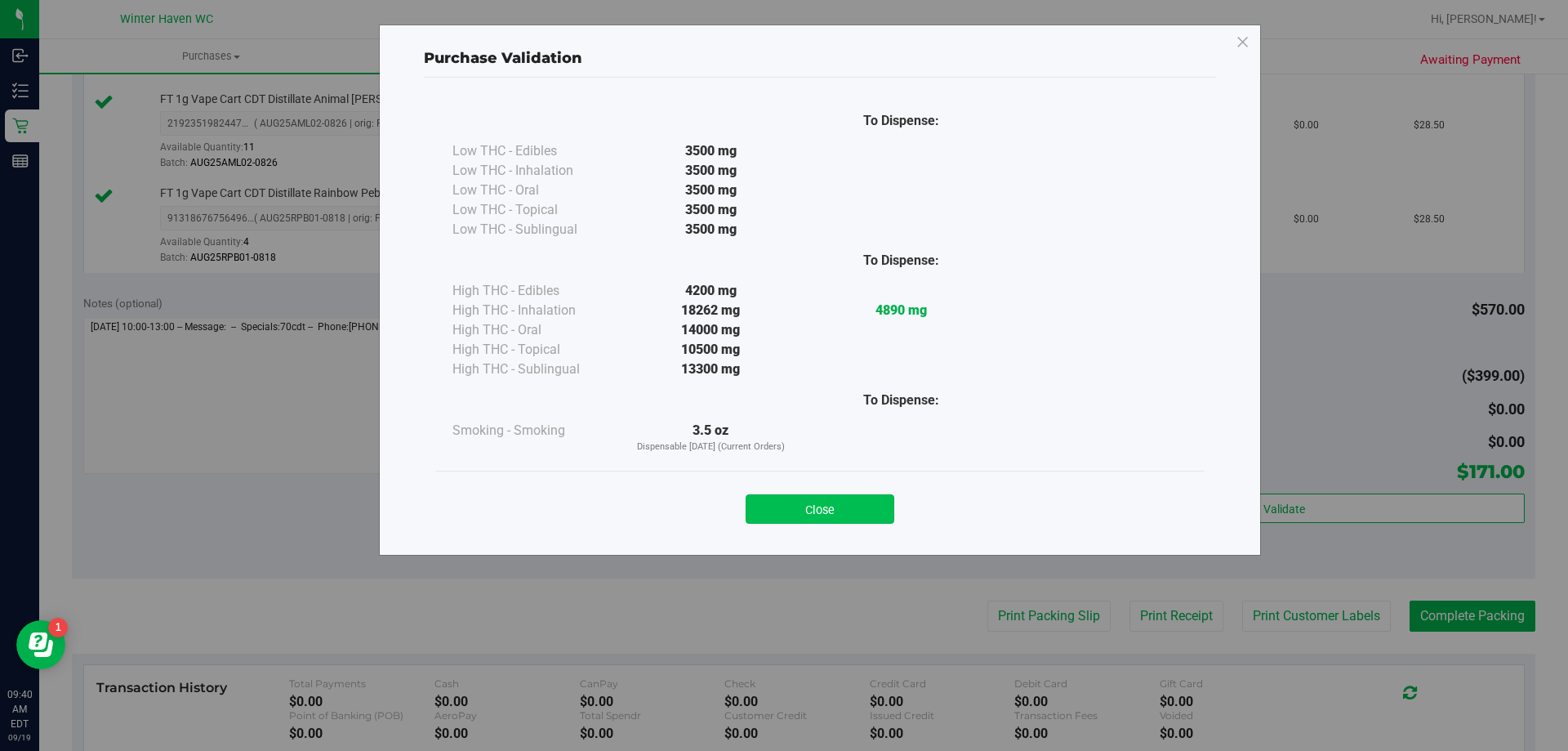
click at [849, 518] on button "Close" at bounding box center [820, 509] width 149 height 29
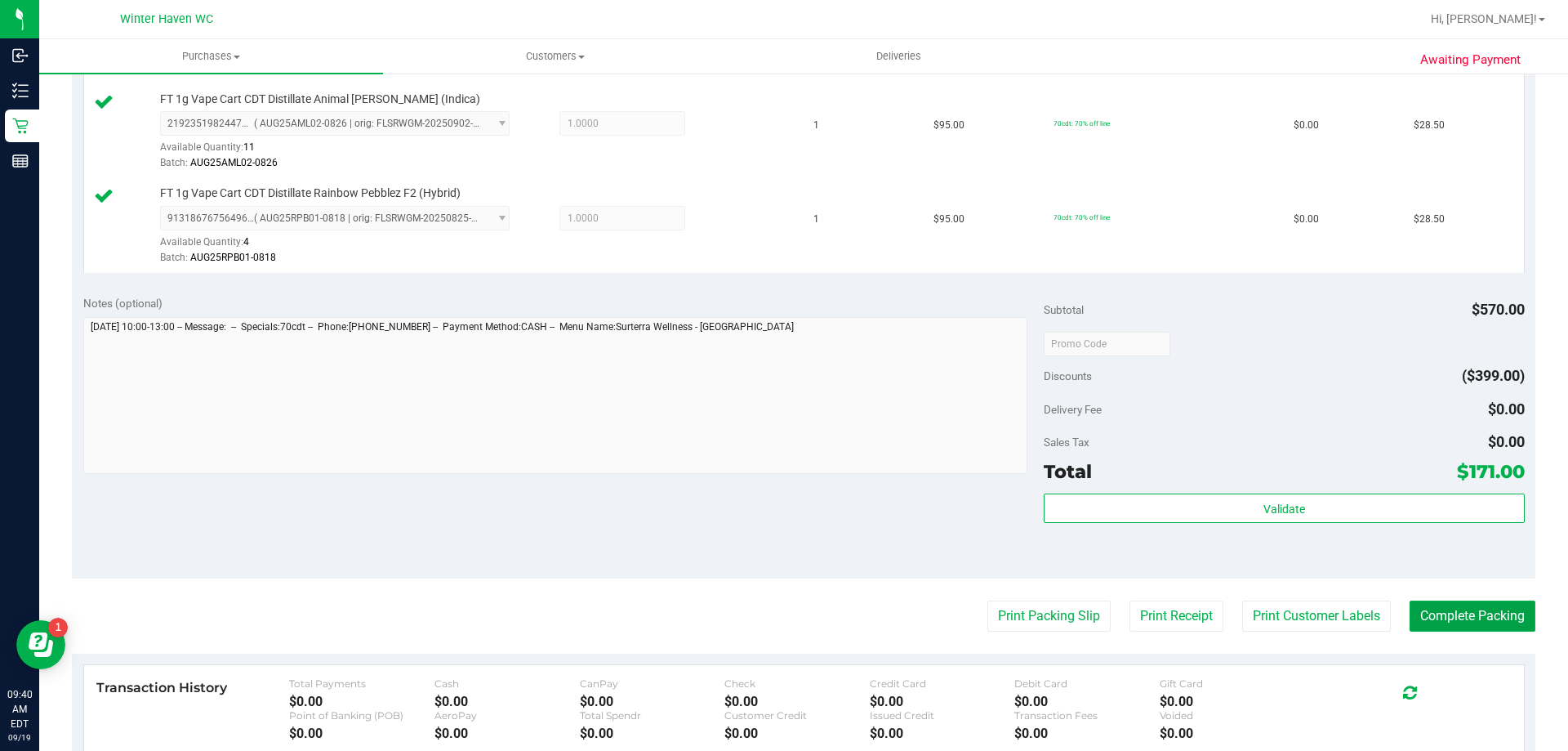
drag, startPoint x: 1417, startPoint y: 605, endPoint x: 1412, endPoint y: 591, distance: 14.9
click at [1413, 600] on button "Complete Packing" at bounding box center [1472, 616] width 126 height 31
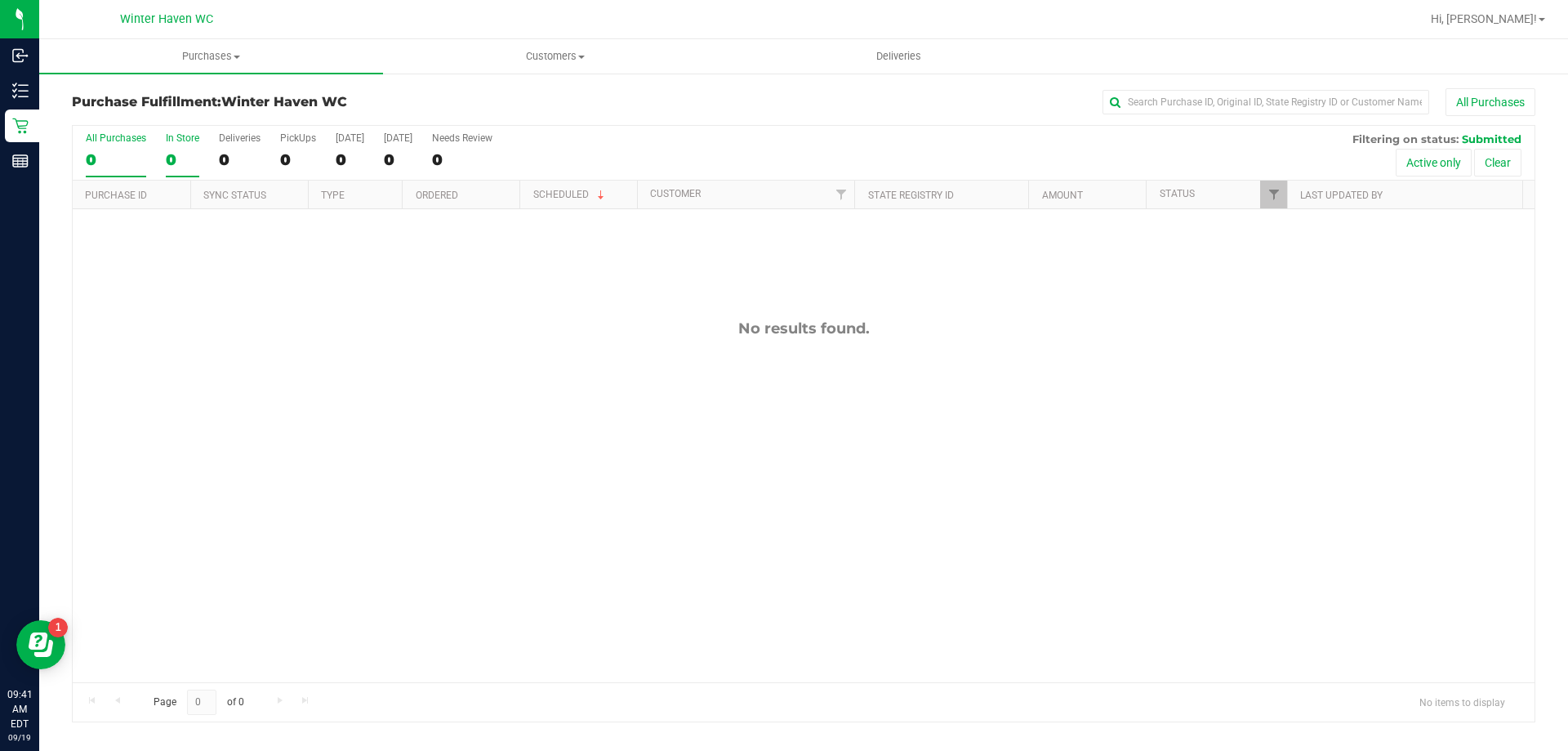
click at [197, 140] on div "In Store" at bounding box center [183, 138] width 34 height 11
click at [0, 0] on input "In Store 0" at bounding box center [0, 0] width 0 height 0
click at [223, 144] on label "Deliveries 0" at bounding box center [239, 155] width 41 height 45
click at [0, 0] on input "Deliveries 0" at bounding box center [0, 0] width 0 height 0
click at [1337, 190] on span "Filter" at bounding box center [1337, 194] width 13 height 13
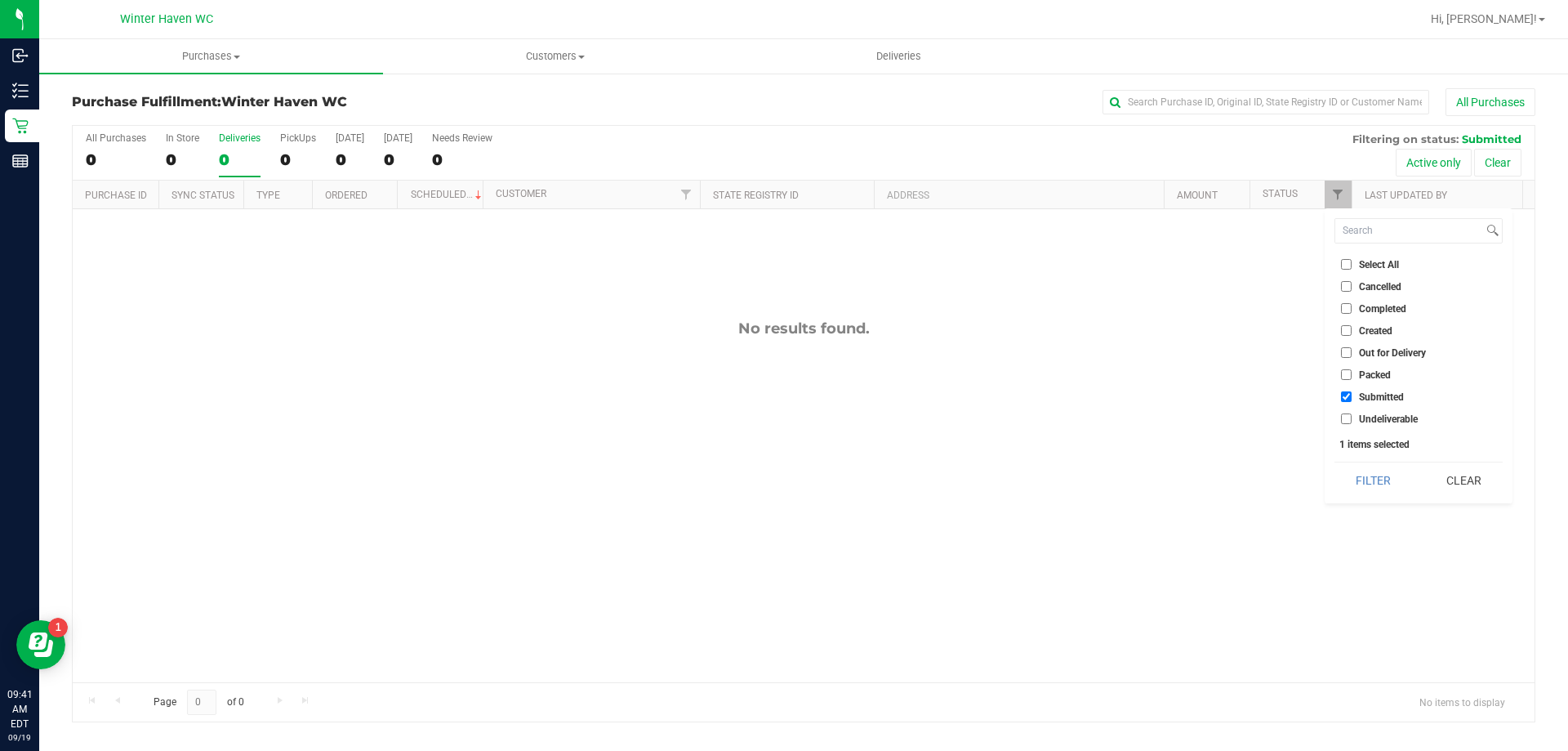
click at [1349, 374] on input "Packed" at bounding box center [1347, 375] width 10 height 10
checkbox input "true"
click at [1377, 474] on button "Filter" at bounding box center [1373, 481] width 78 height 36
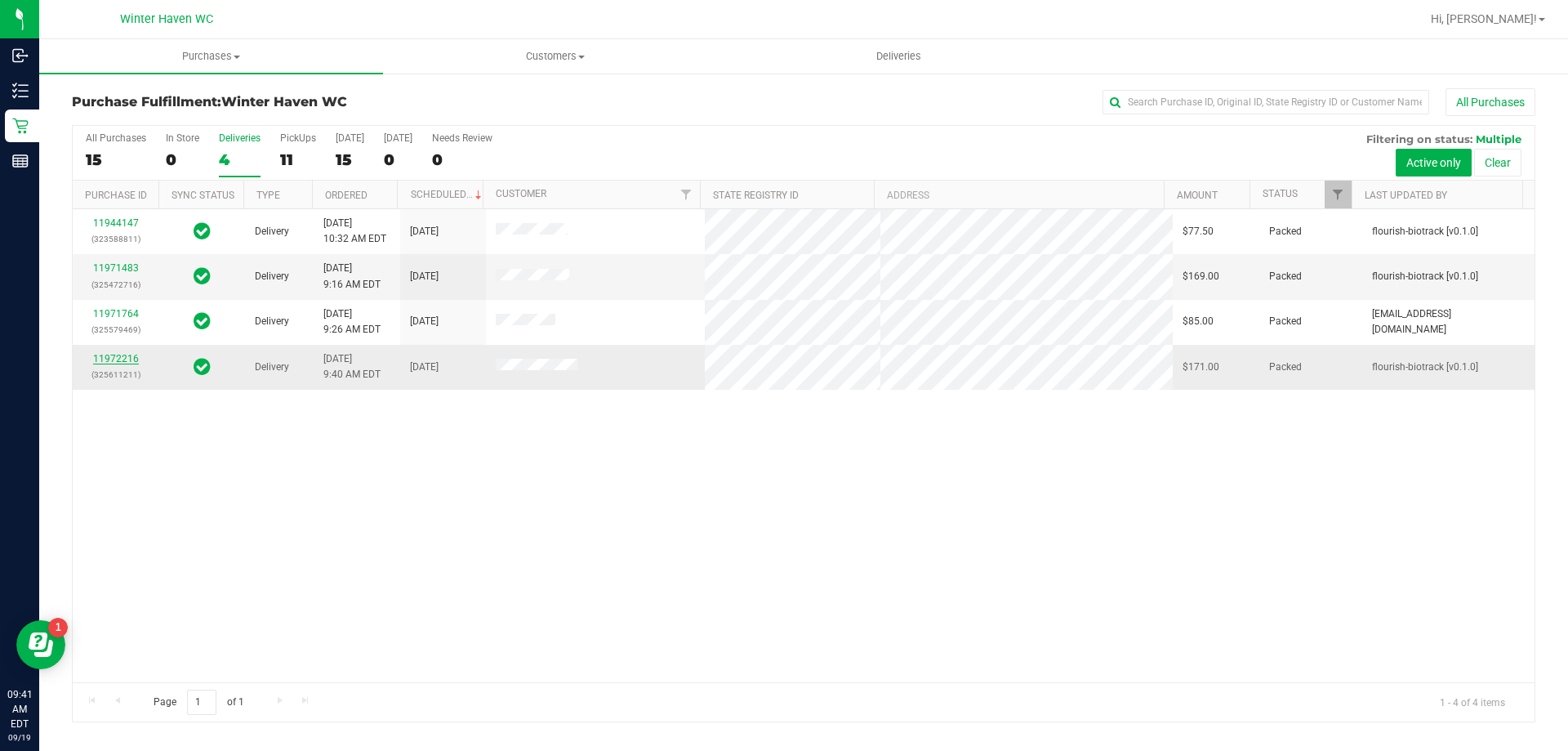
click at [125, 358] on link "11972216" at bounding box center [115, 358] width 46 height 11
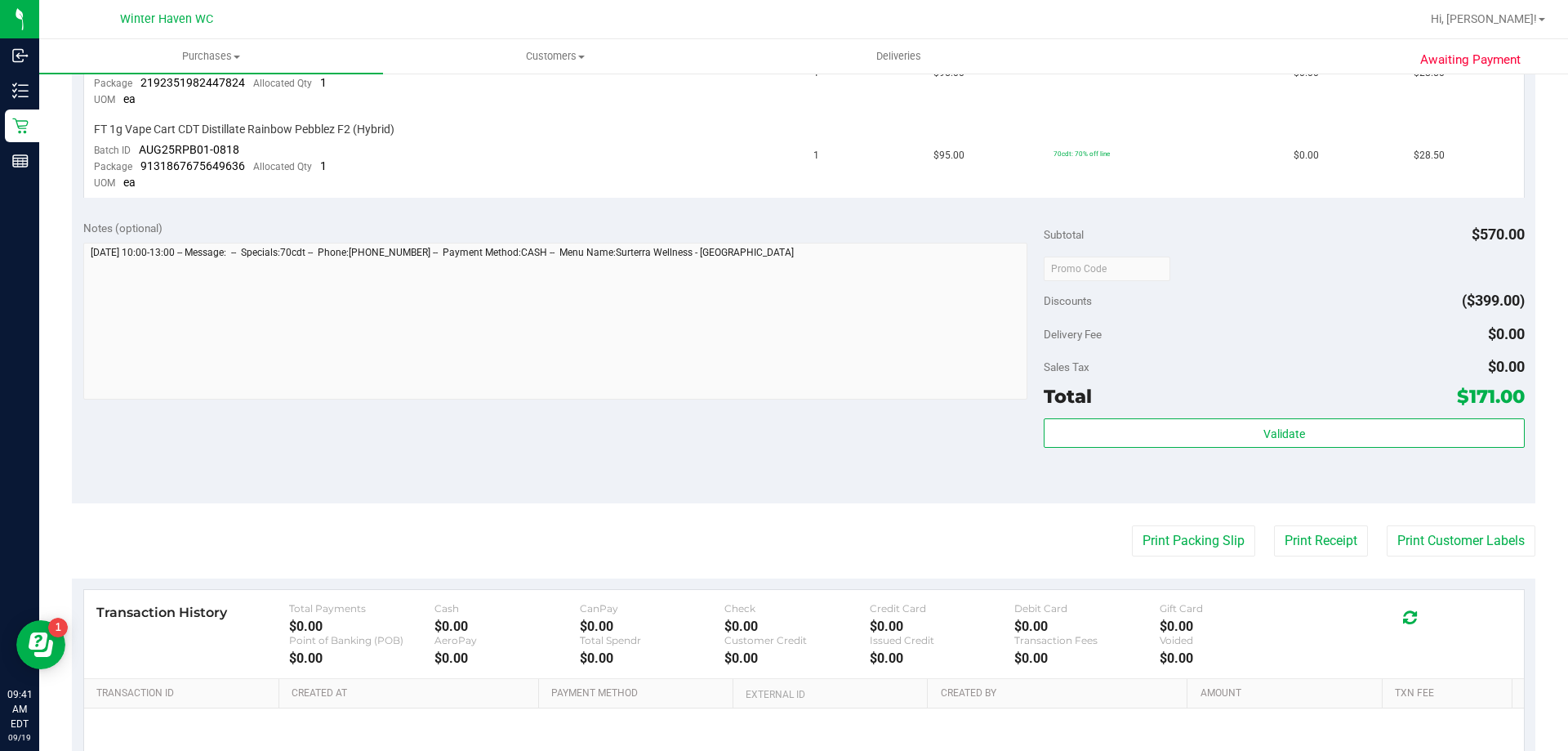
scroll to position [898, 0]
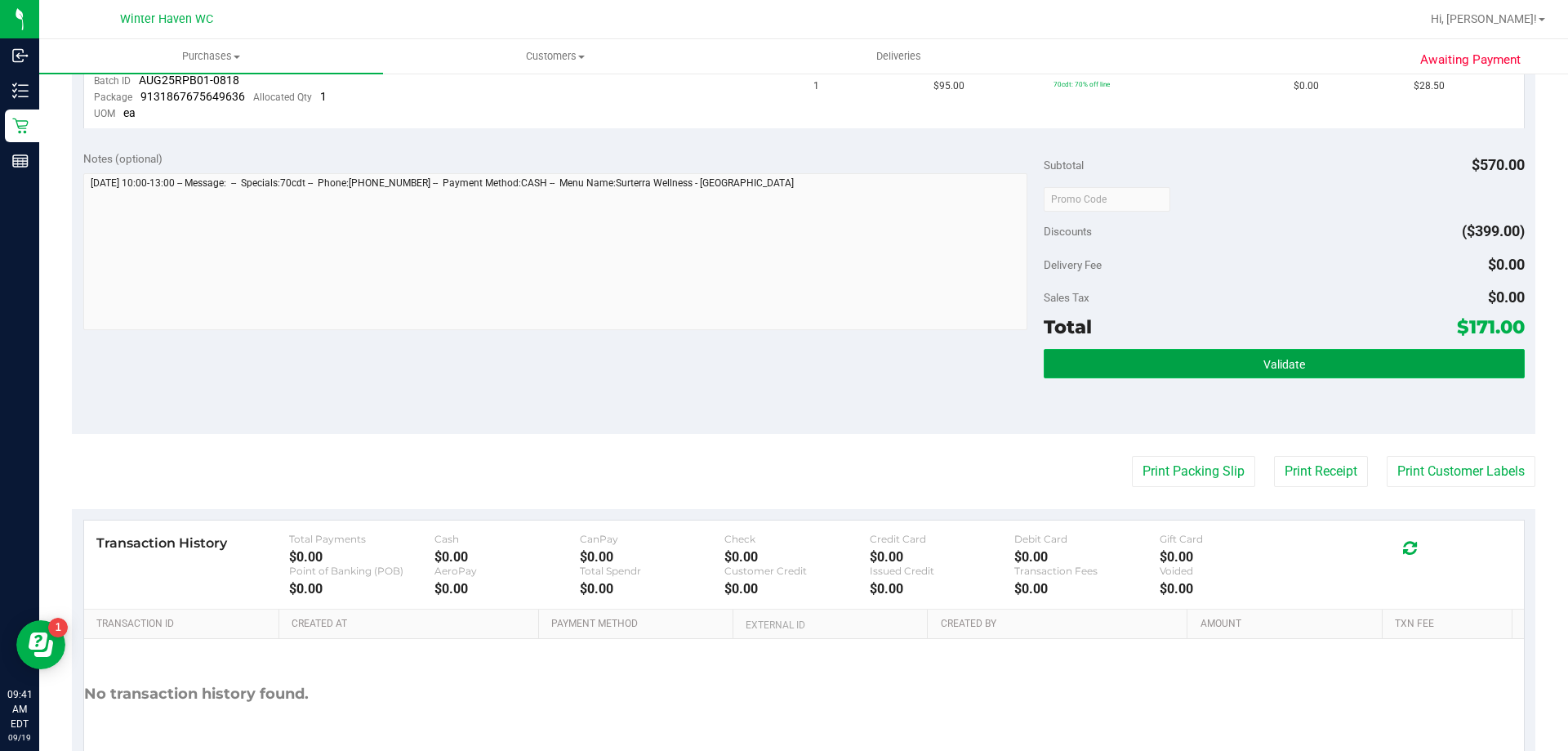
click at [1383, 369] on button "Validate" at bounding box center [1284, 363] width 480 height 29
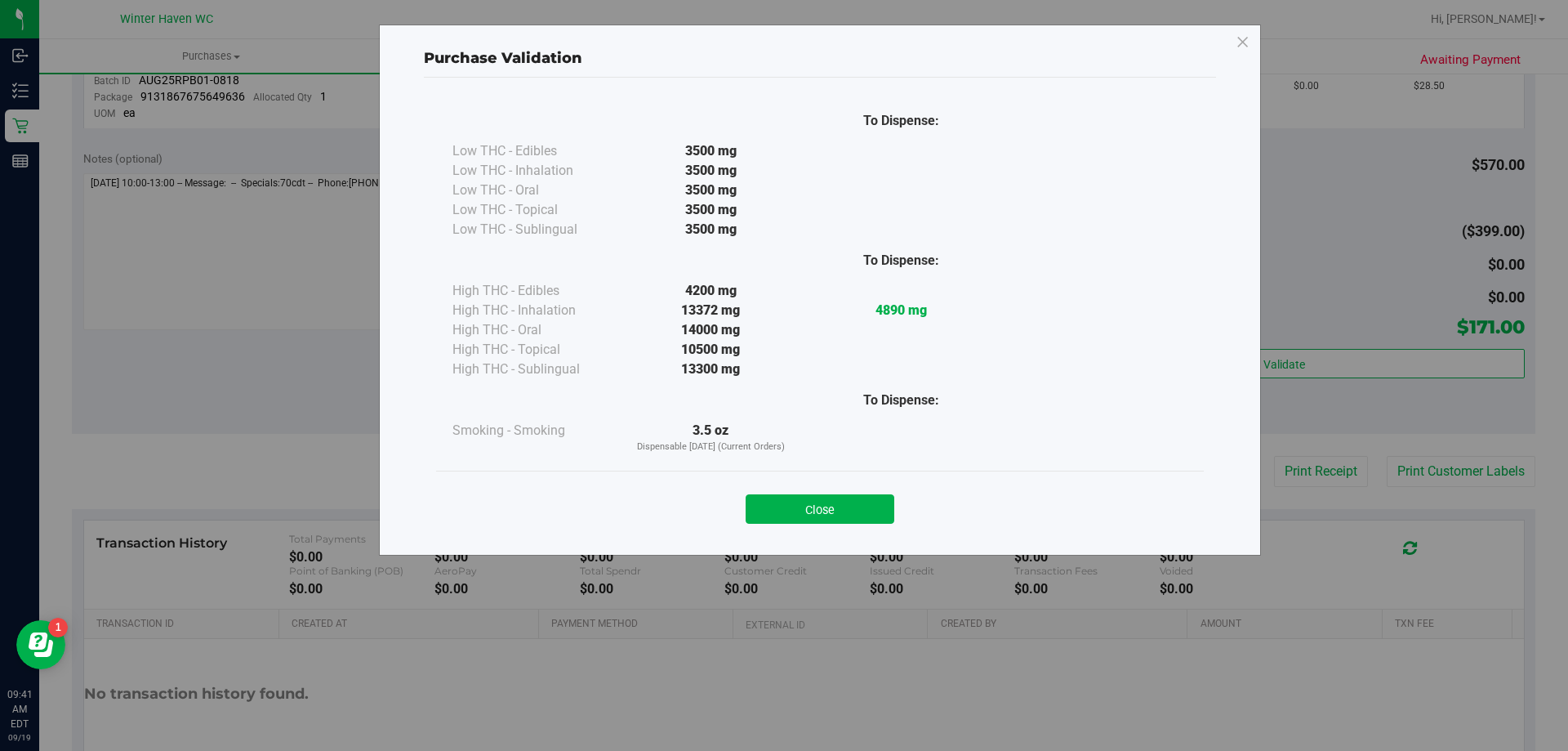
click at [859, 499] on button "Close" at bounding box center [820, 509] width 149 height 29
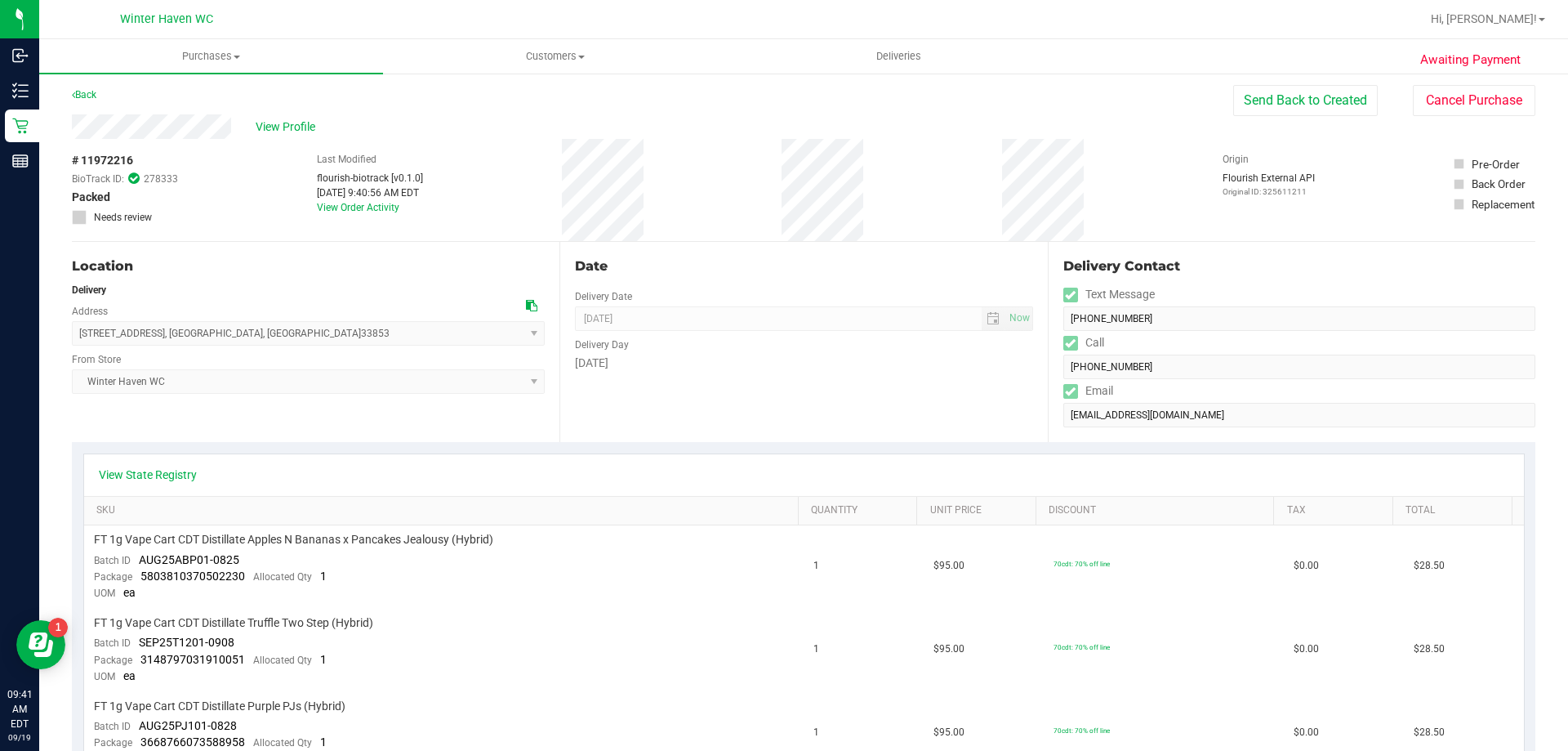
scroll to position [0, 0]
